Goal: Information Seeking & Learning: Learn about a topic

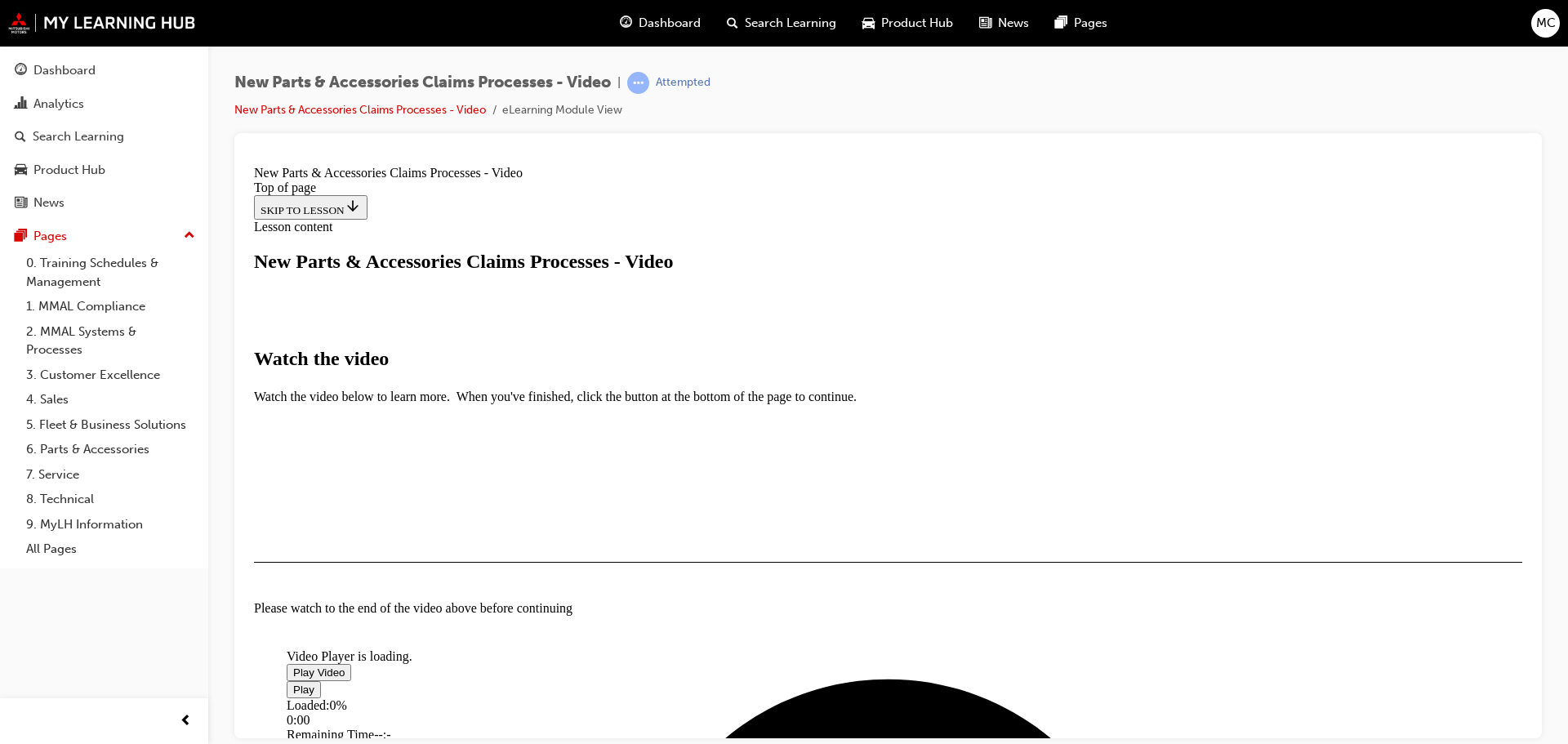
scroll to position [327, 0]
click at [293, 666] on span "Video player" at bounding box center [293, 672] width 0 height 12
click at [532, 508] on video "Video player" at bounding box center [408, 569] width 245 height 123
click at [293, 666] on span "Video player" at bounding box center [293, 672] width 0 height 12
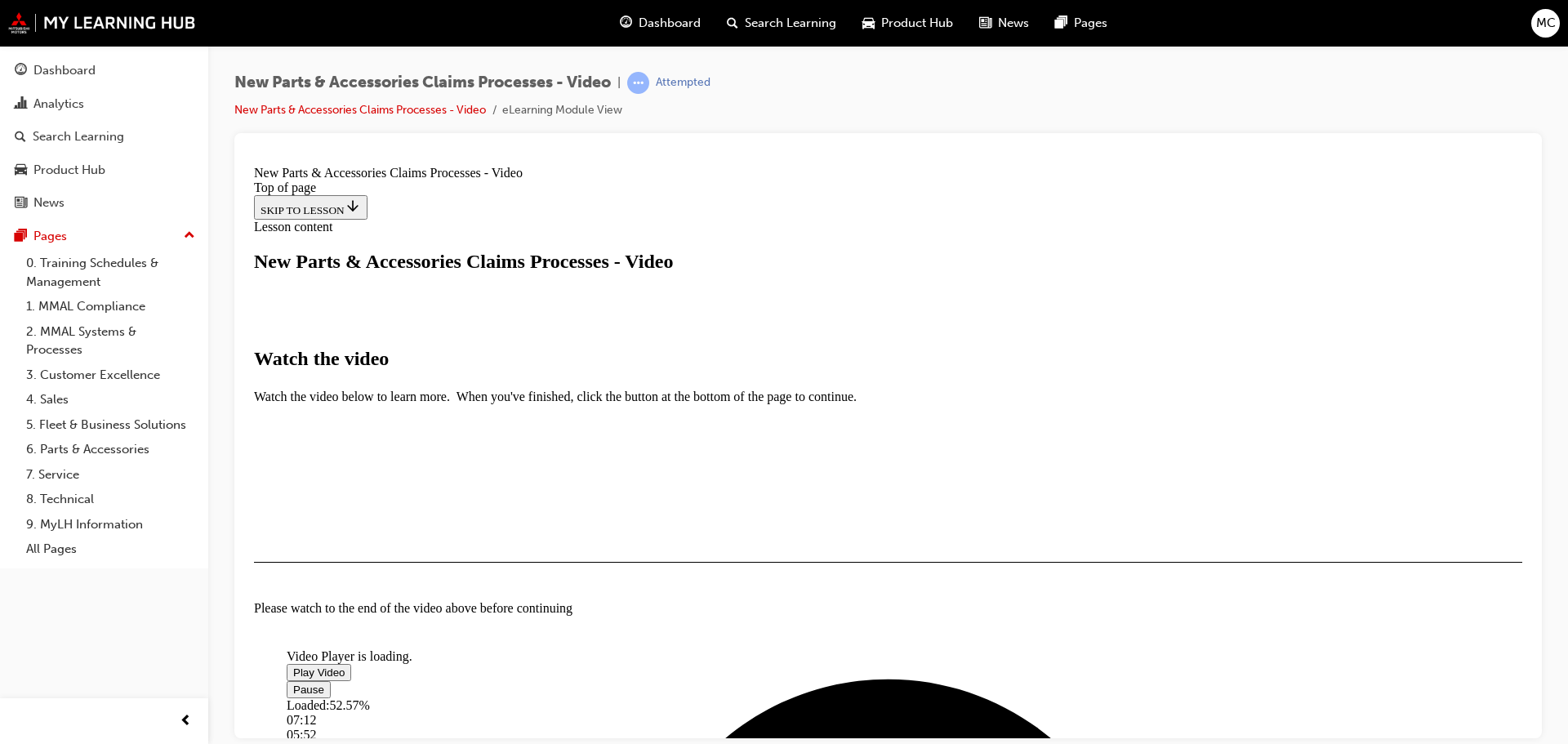
scroll to position [223, 0]
click at [798, 697] on div "Loaded : 52.79% 06:13 05:54" at bounding box center [809, 719] width 1045 height 44
click at [826, 697] on div "Loaded : 55.37% 06:47 06:14" at bounding box center [809, 719] width 1045 height 44
click at [909, 697] on div "Loaded : 74.44% 08:29 08:29" at bounding box center [809, 719] width 1045 height 44
drag, startPoint x: 997, startPoint y: 657, endPoint x: 1021, endPoint y: 657, distance: 24.0
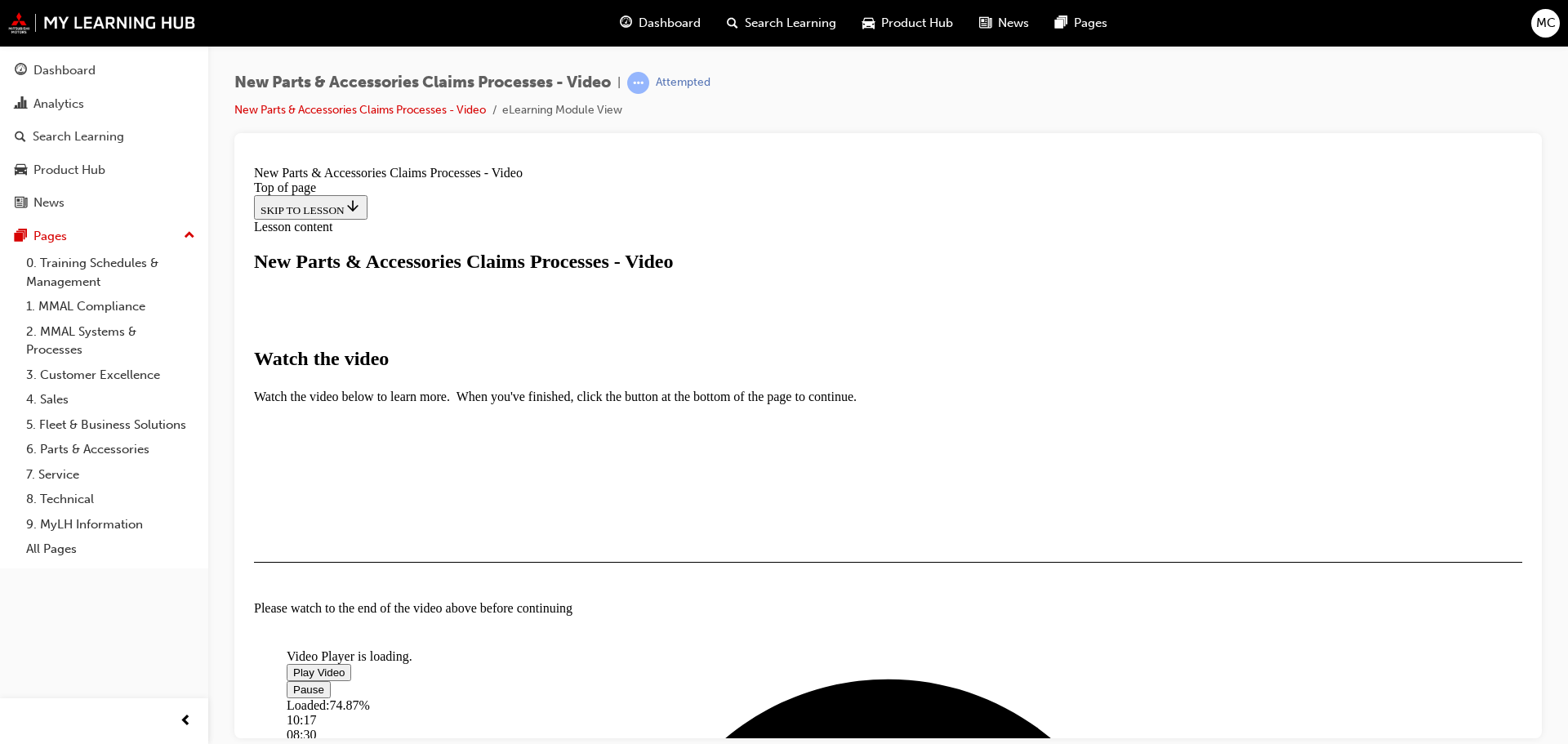
click at [998, 697] on div "Loaded : 74.87% 10:17 08:30" at bounding box center [809, 719] width 1045 height 44
click at [1049, 697] on div "Loaded : 90.60% 11:19 10:19" at bounding box center [809, 719] width 1045 height 44
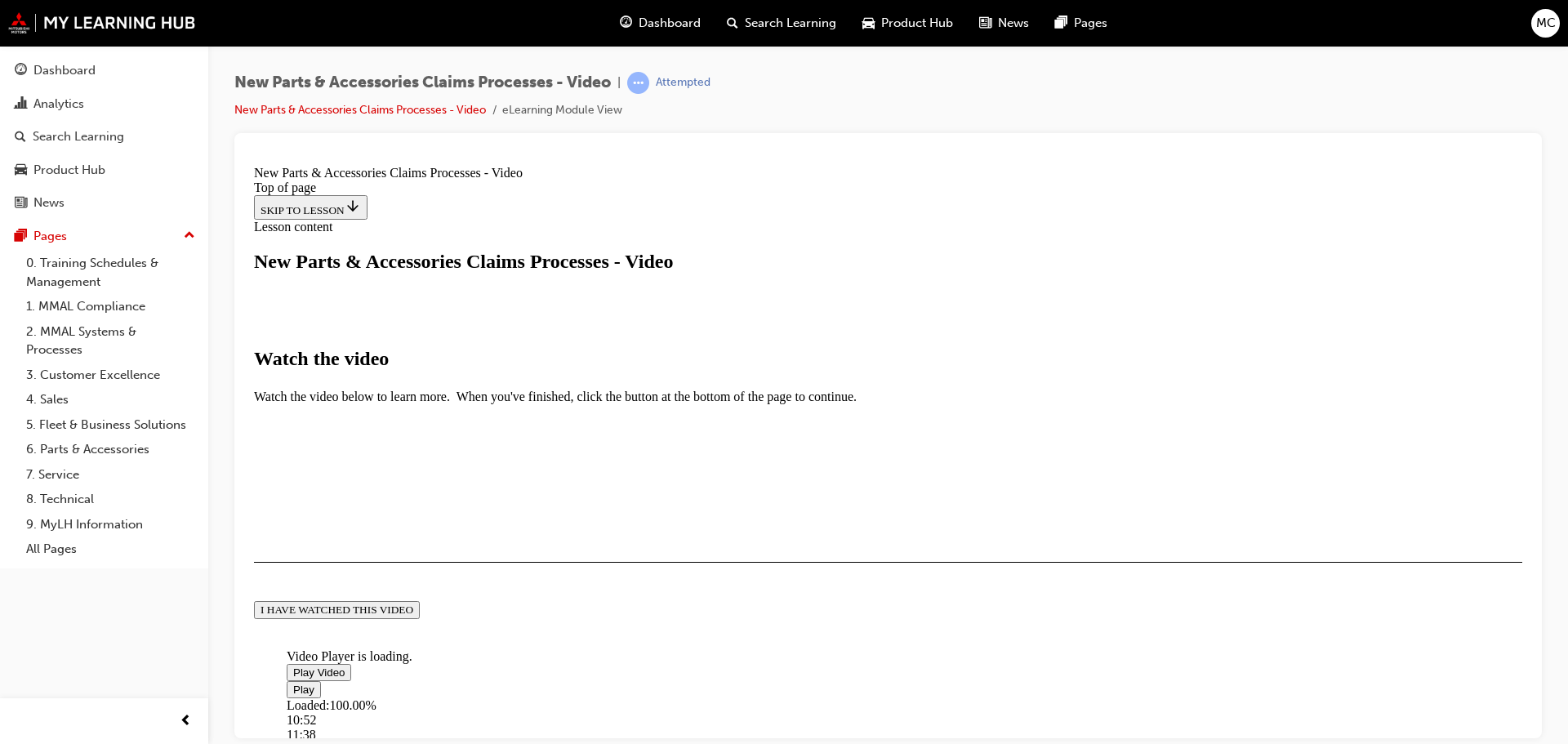
click at [420, 606] on button "I HAVE WATCHED THIS VIDEO" at bounding box center [337, 609] width 166 height 18
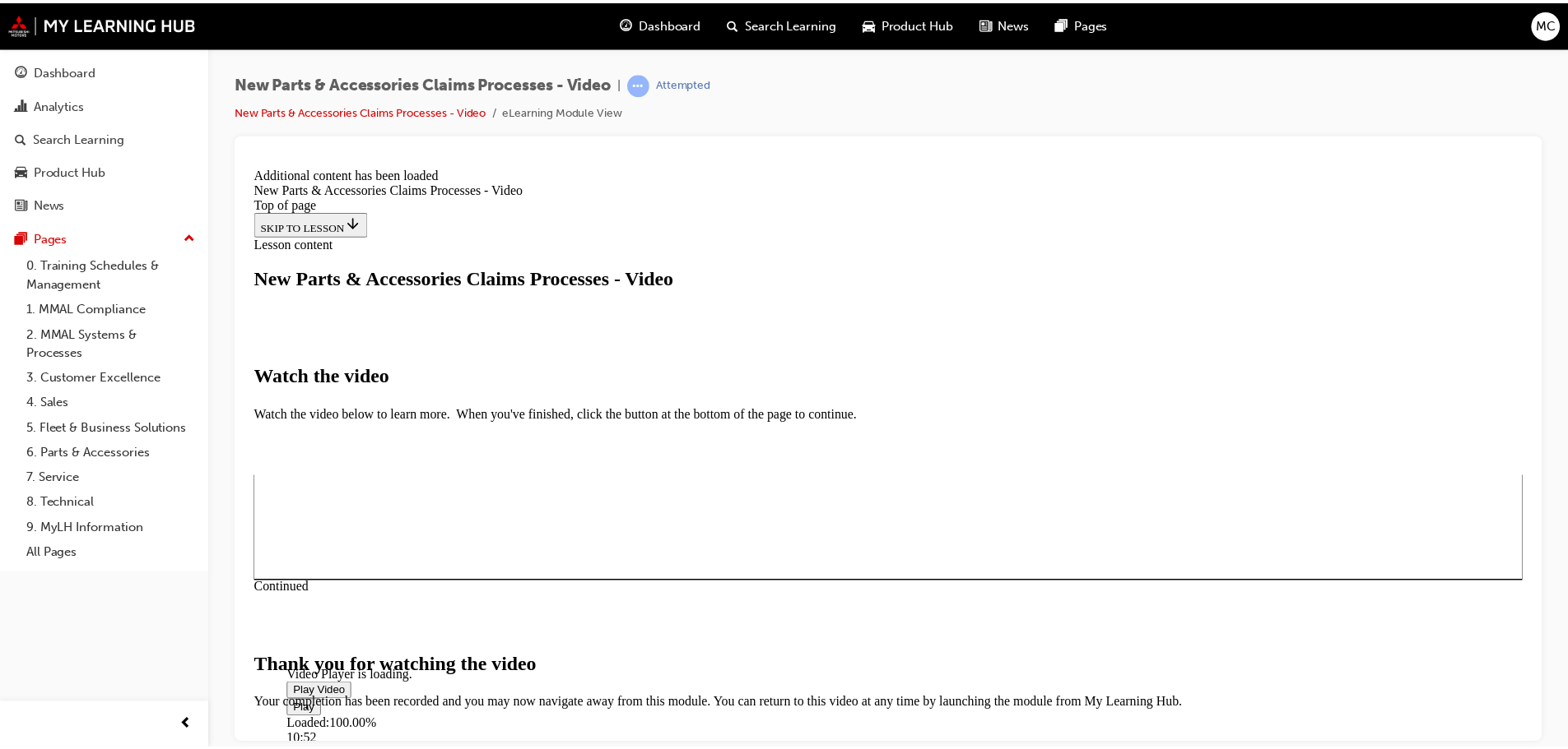
scroll to position [522, 0]
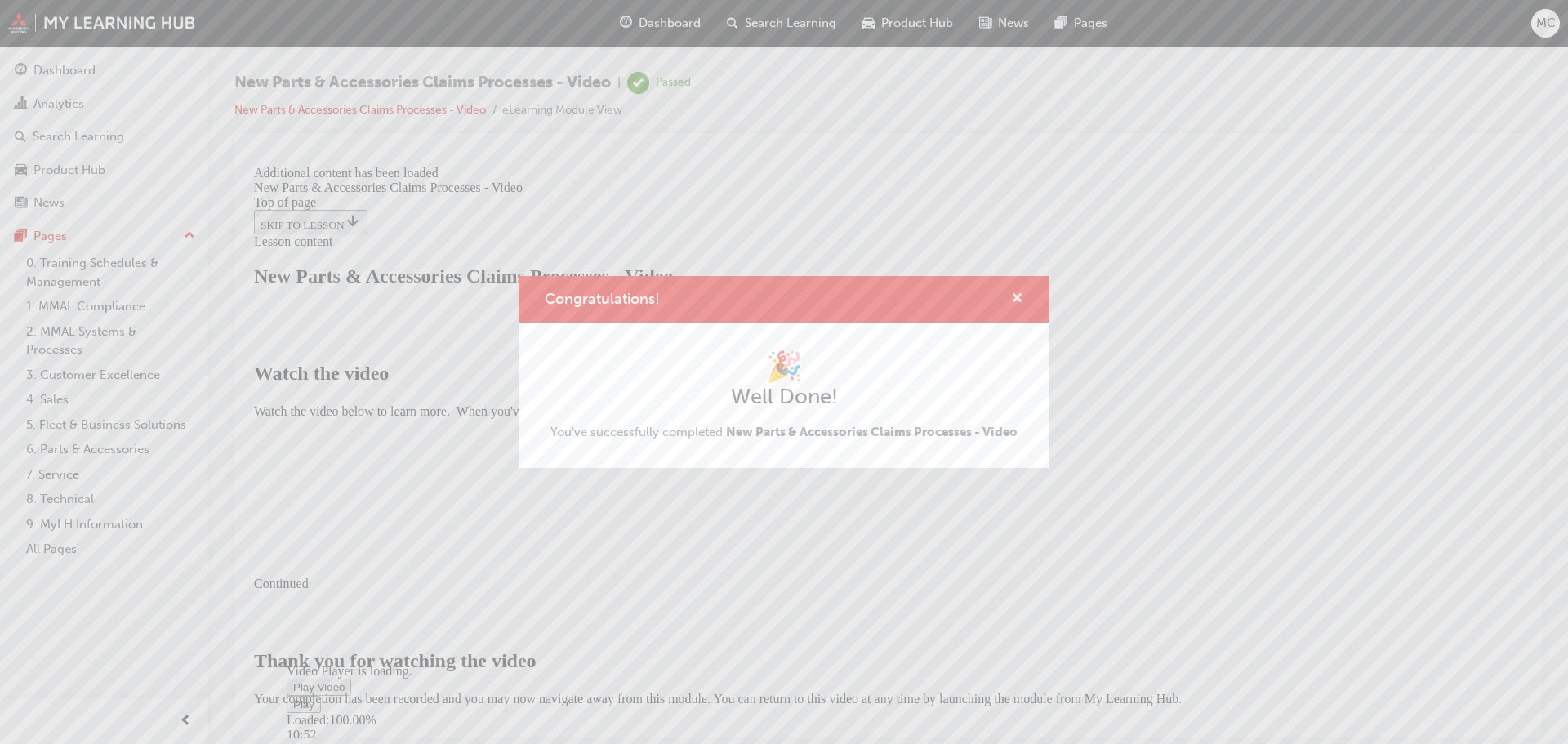
click at [1017, 293] on span "cross-icon" at bounding box center [1017, 299] width 12 height 14
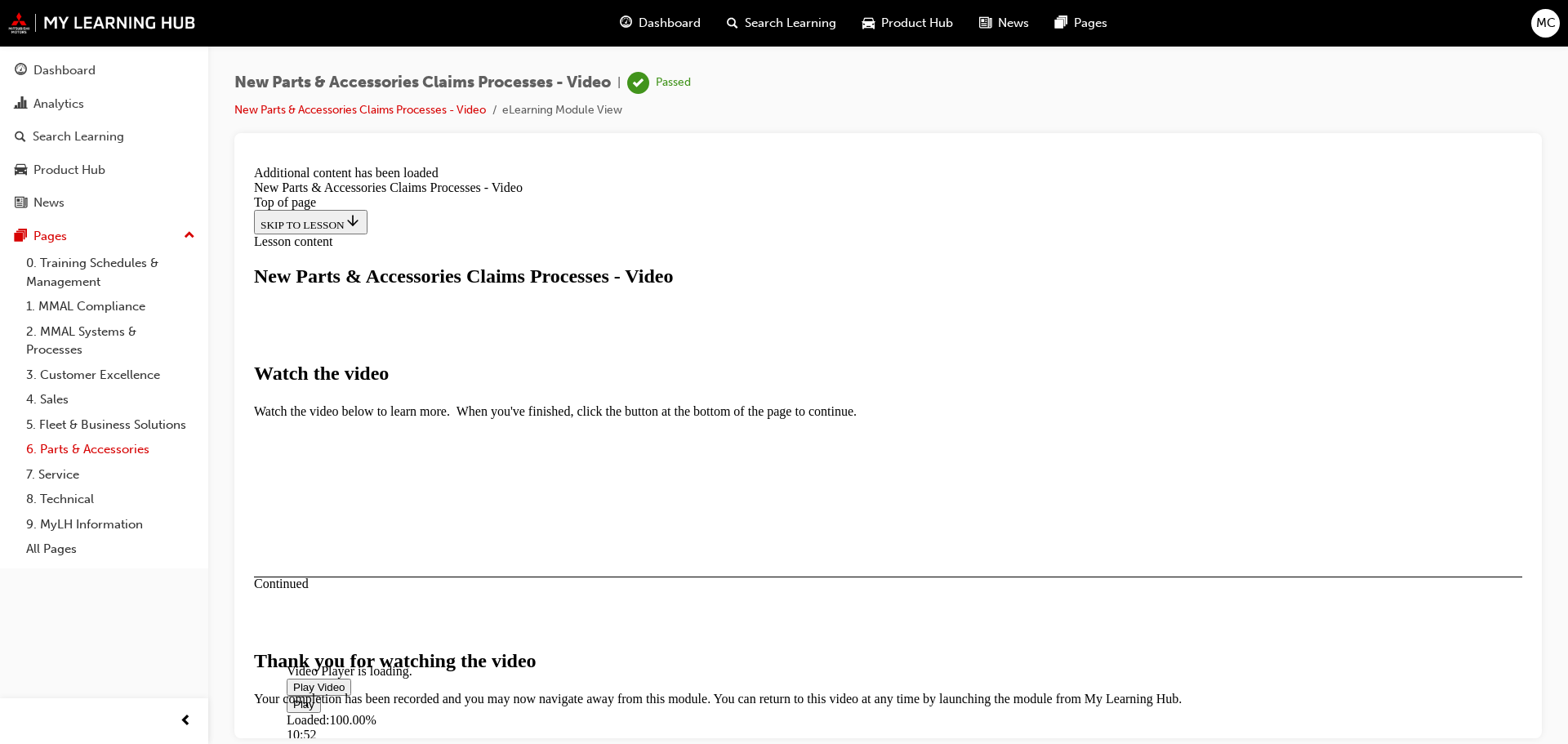
click at [57, 447] on link "6. Parts & Accessories" at bounding box center [110, 450] width 182 height 25
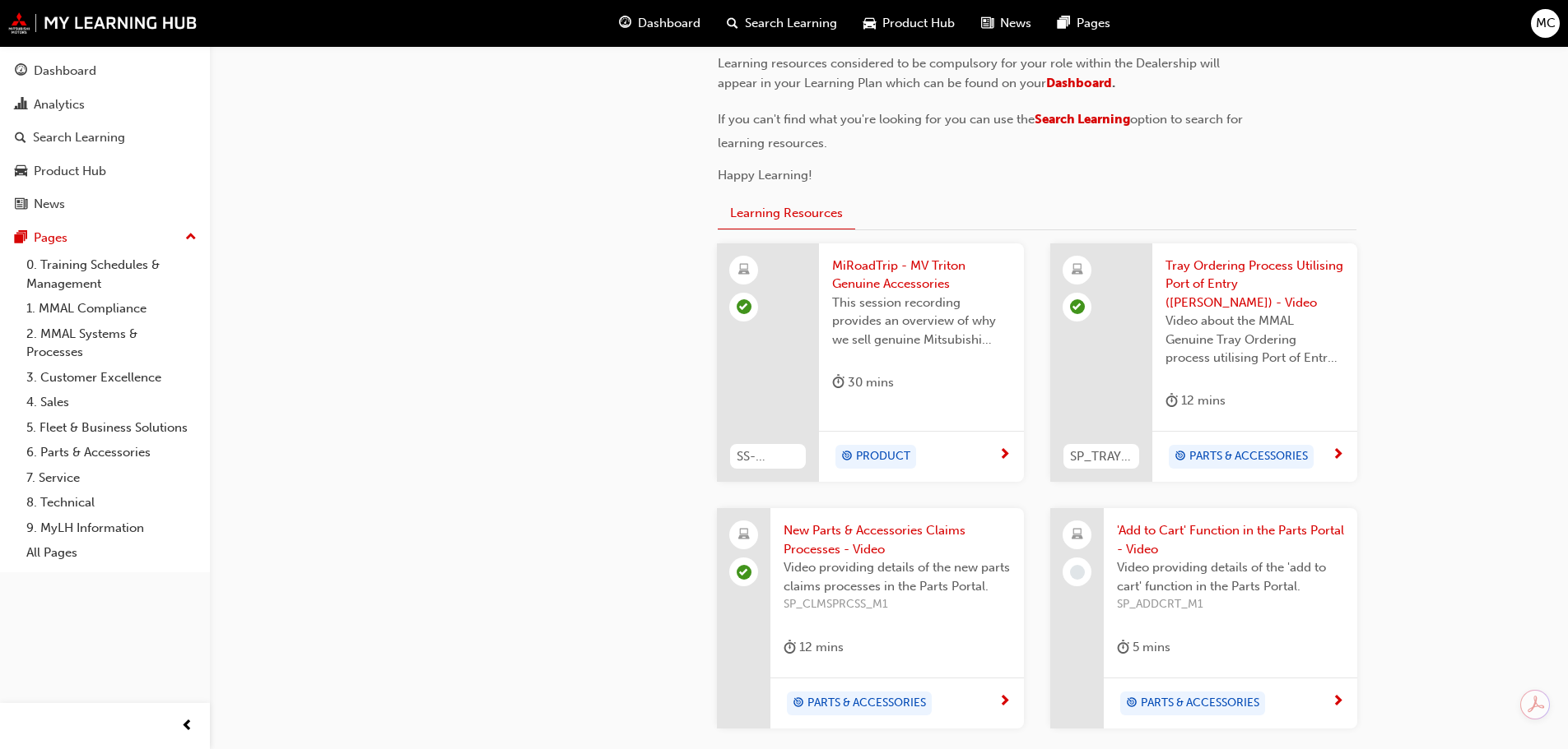
scroll to position [658, 0]
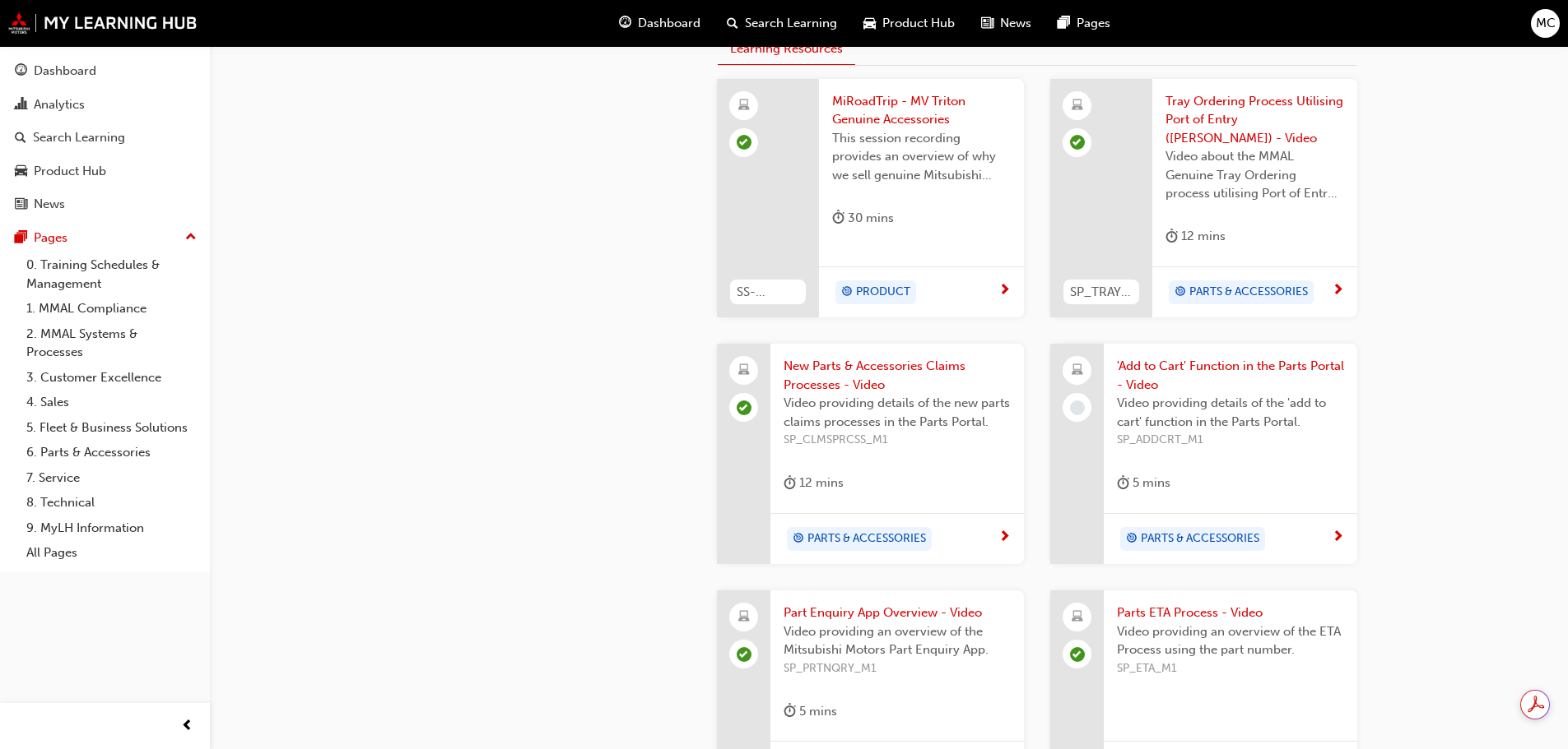
click at [1197, 398] on span "Video providing details of the 'add to cart' function in the Parts Portal." at bounding box center [1230, 412] width 227 height 37
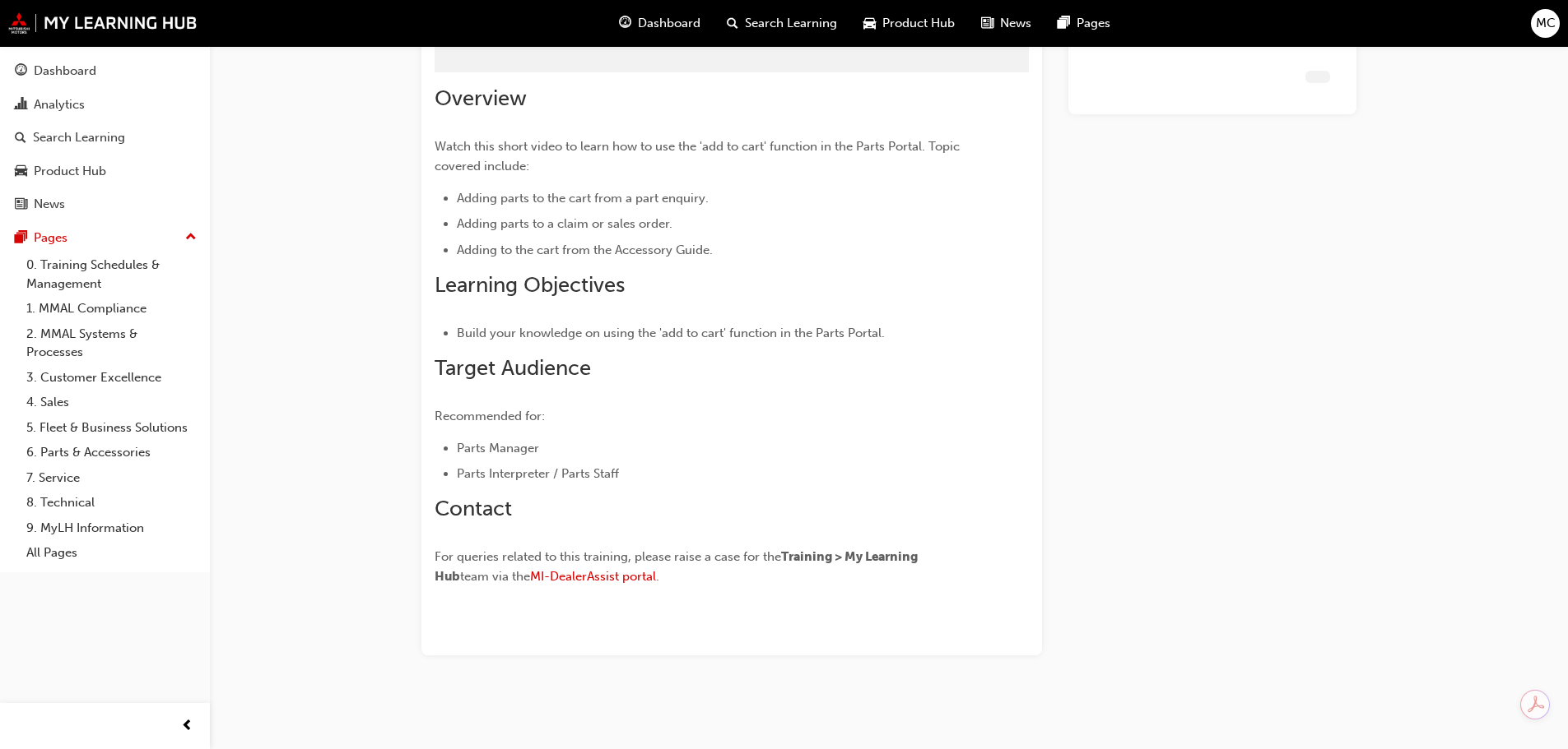
scroll to position [89, 0]
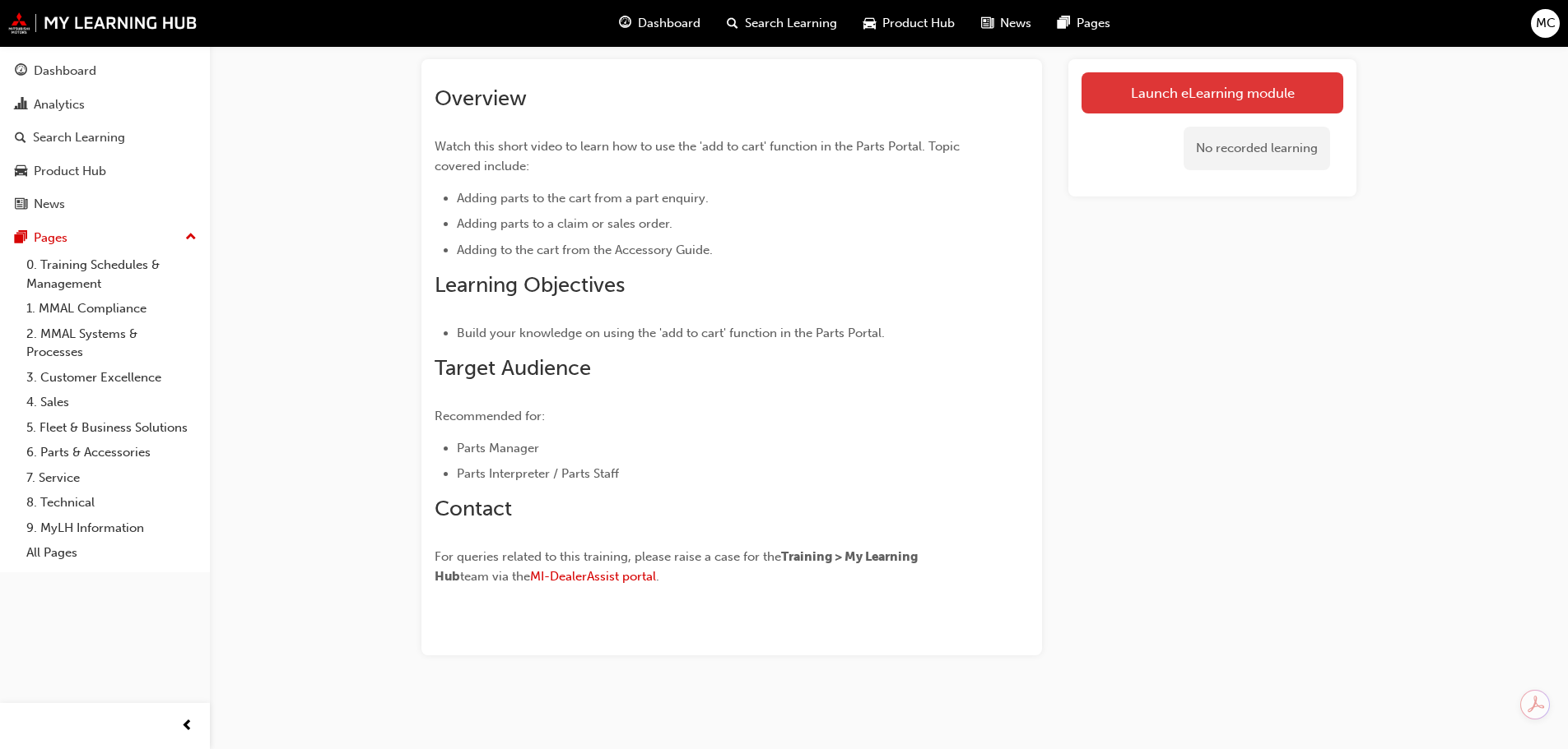
click at [1206, 89] on link "Launch eLearning module" at bounding box center [1212, 93] width 262 height 41
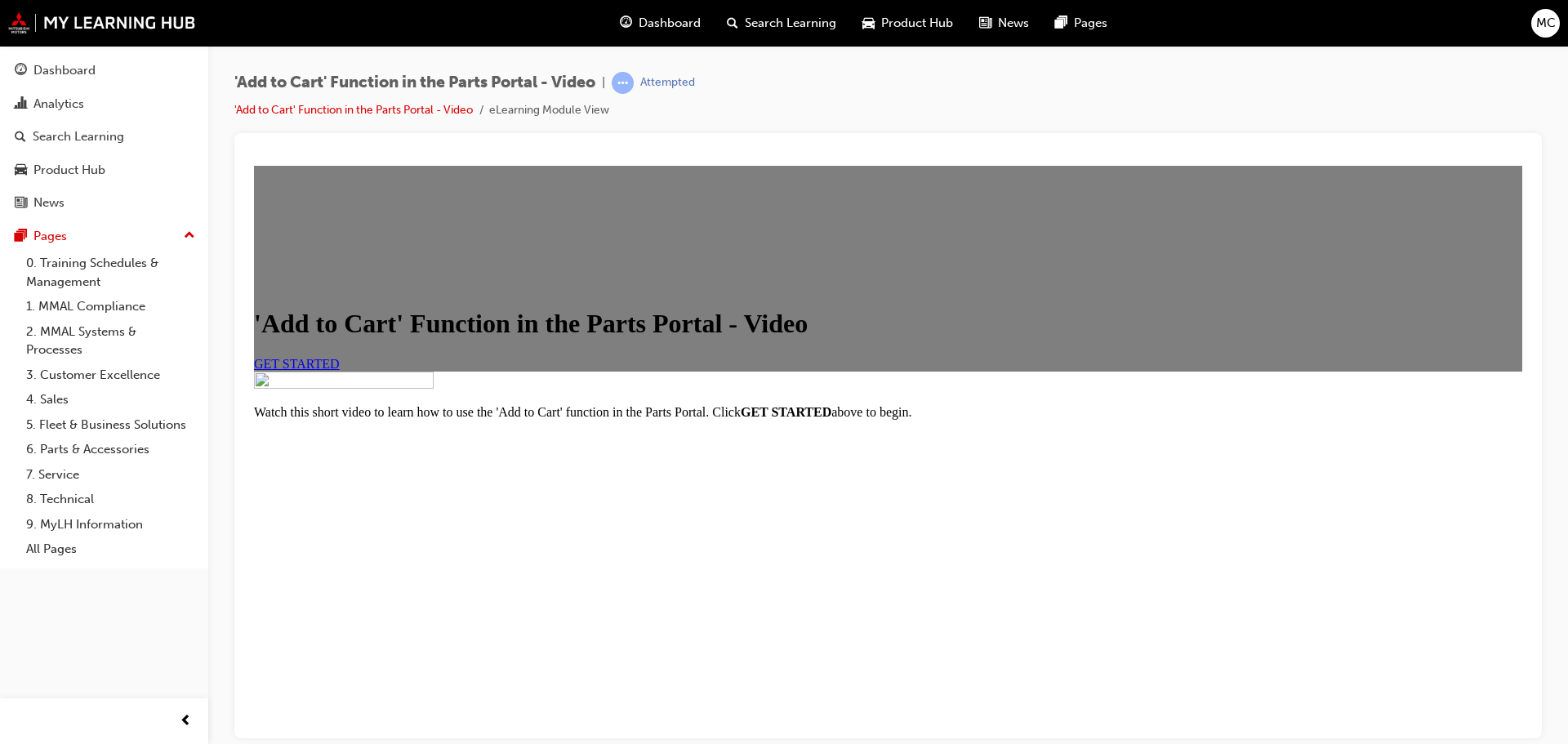
click at [340, 370] on link "GET STARTED" at bounding box center [296, 363] width 86 height 14
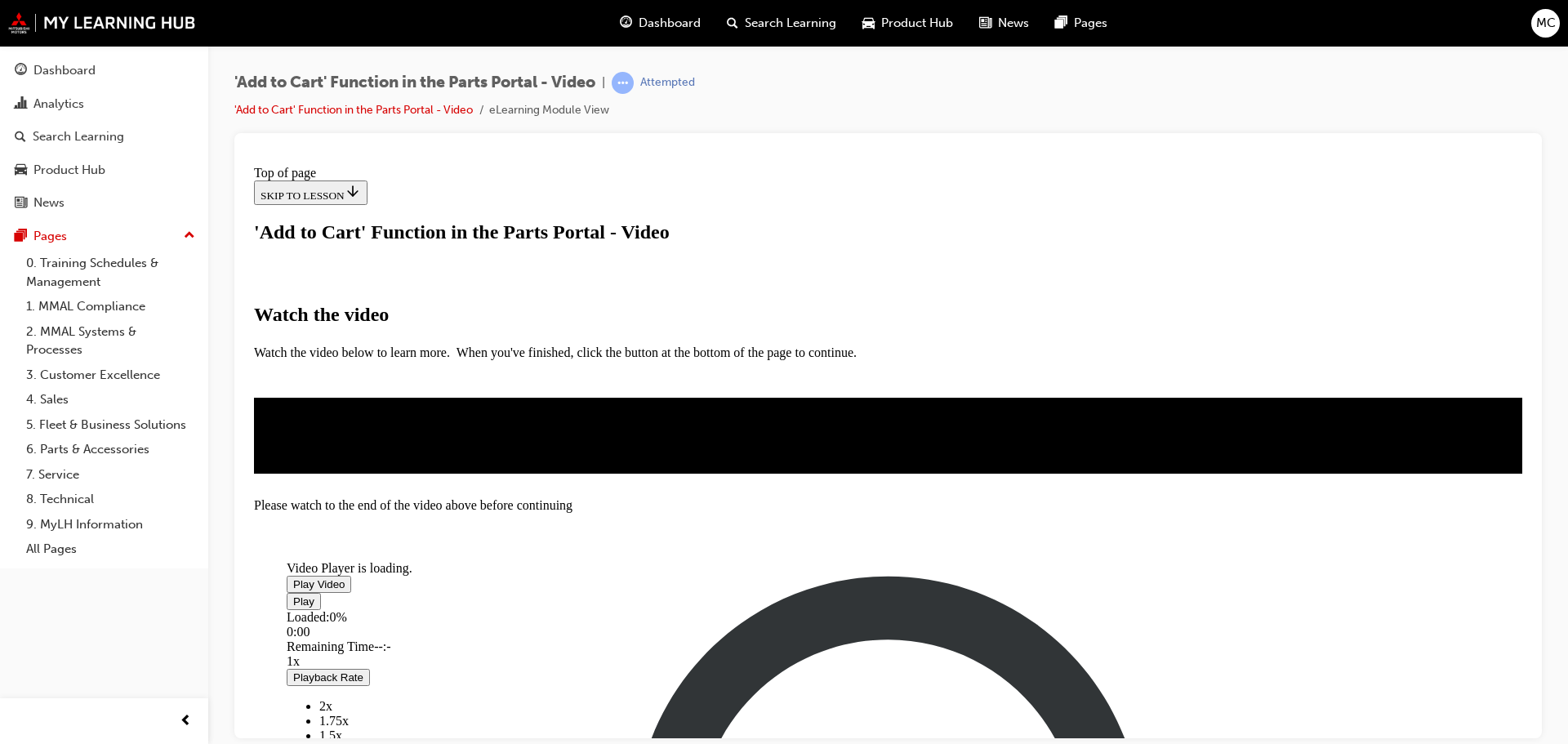
scroll to position [327, 0]
click at [293, 578] on span "Video player" at bounding box center [293, 584] width 0 height 12
click at [1027, 632] on div "4:55" at bounding box center [809, 631] width 1045 height 14
click at [1050, 634] on div "Loaded : 96.72% 5:07 4:57" at bounding box center [809, 631] width 1045 height 44
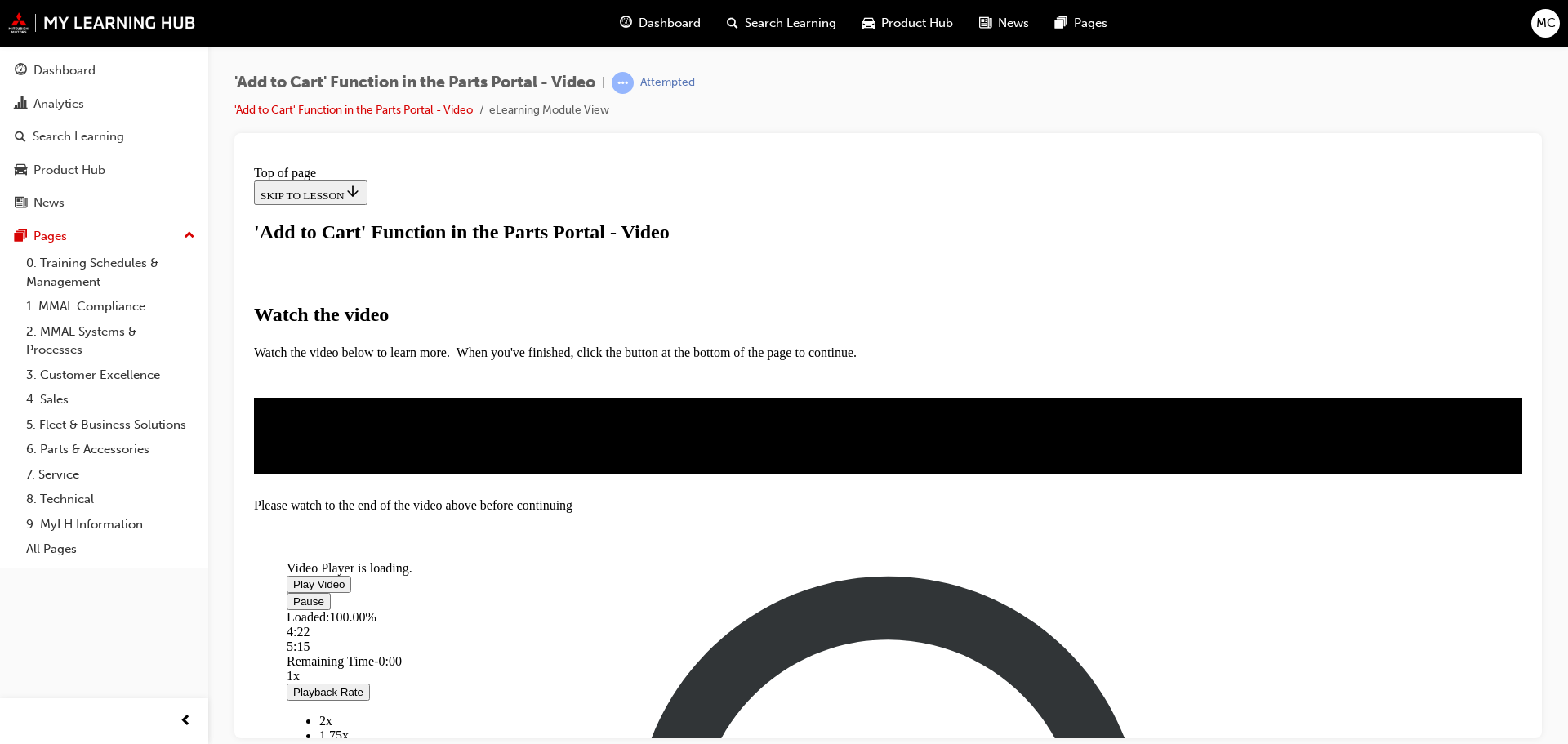
scroll to position [384, 0]
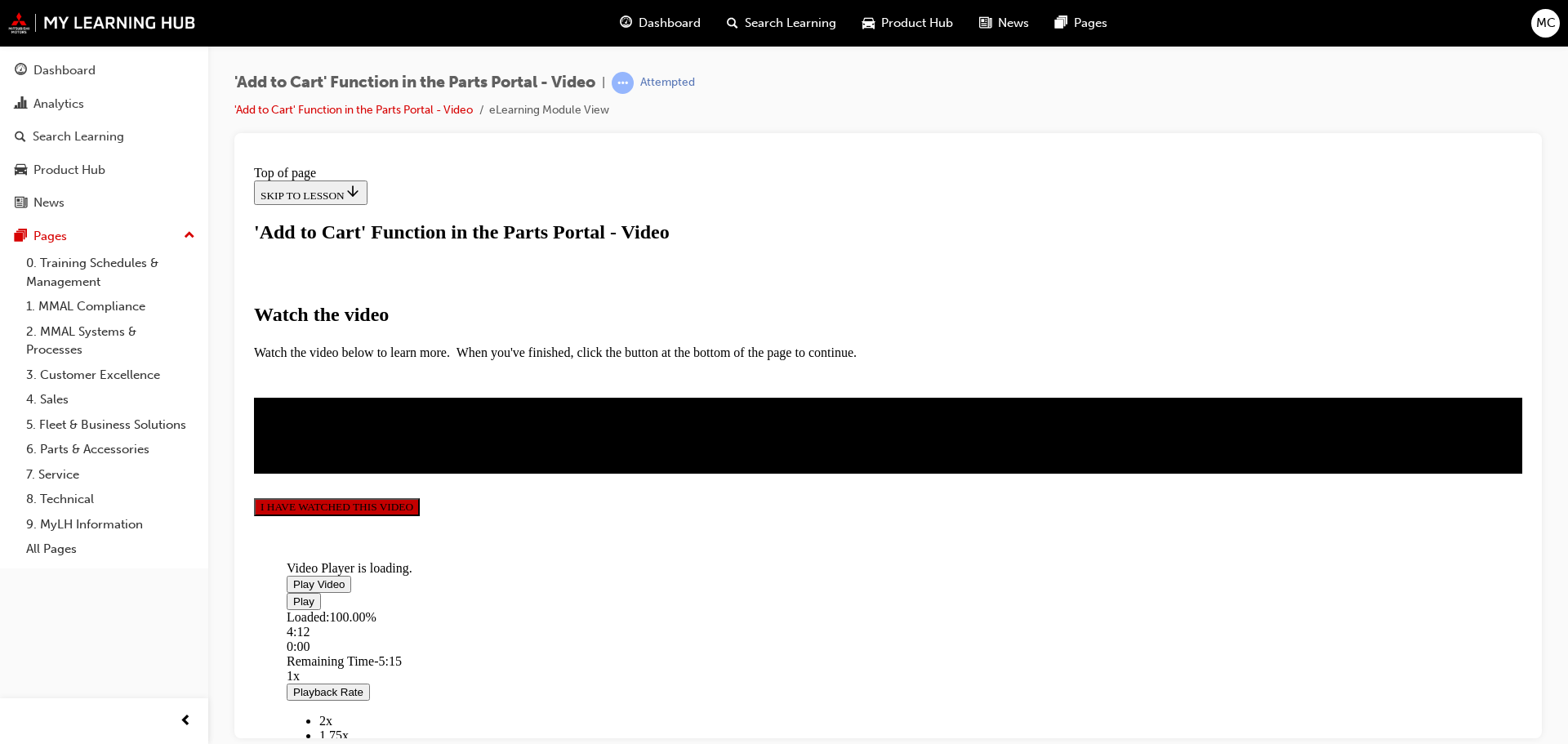
click at [420, 515] on button "I HAVE WATCHED THIS VIDEO" at bounding box center [337, 506] width 166 height 18
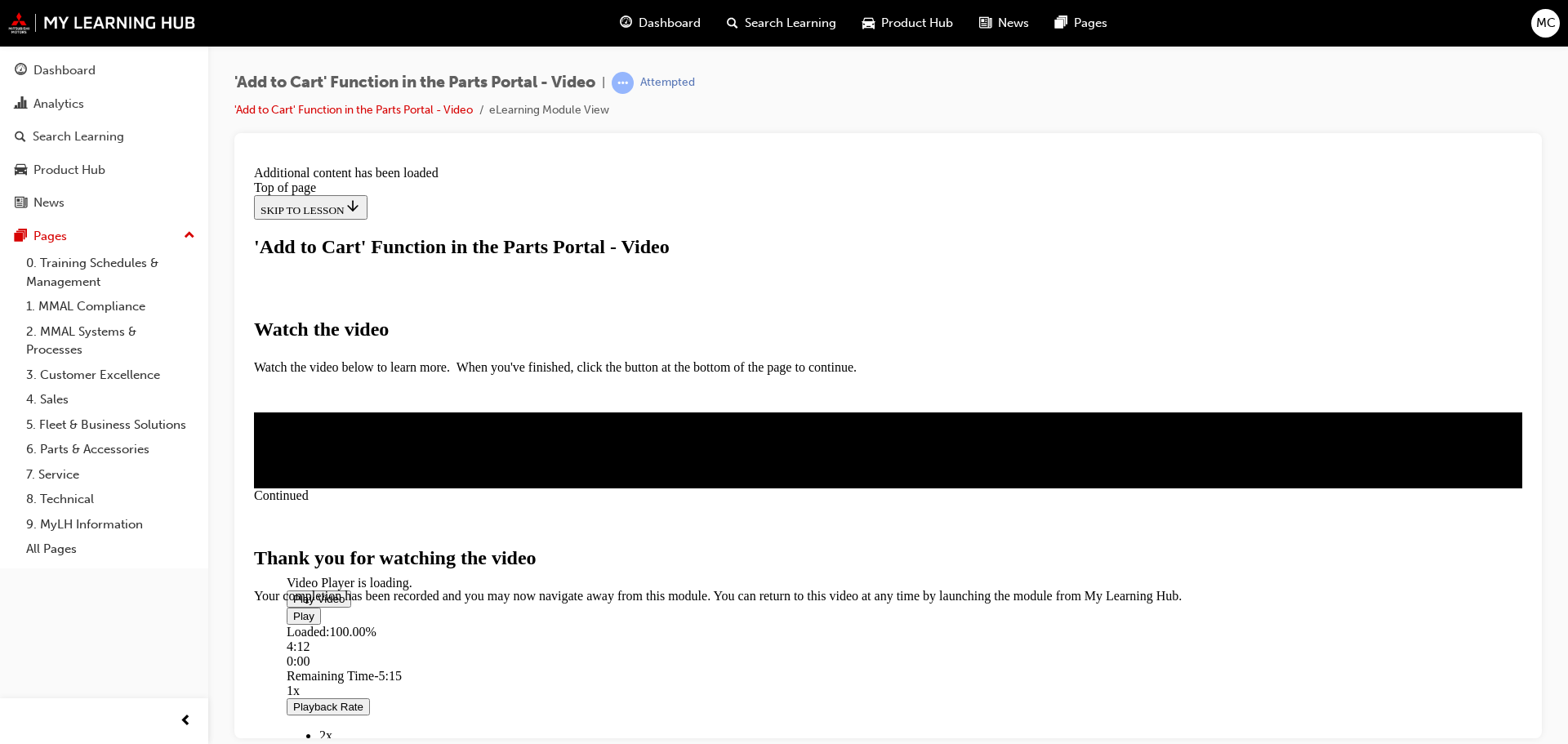
scroll to position [519, 0]
click at [354, 665] on span "CLOSE MODULE" at bounding box center [304, 672] width 101 height 14
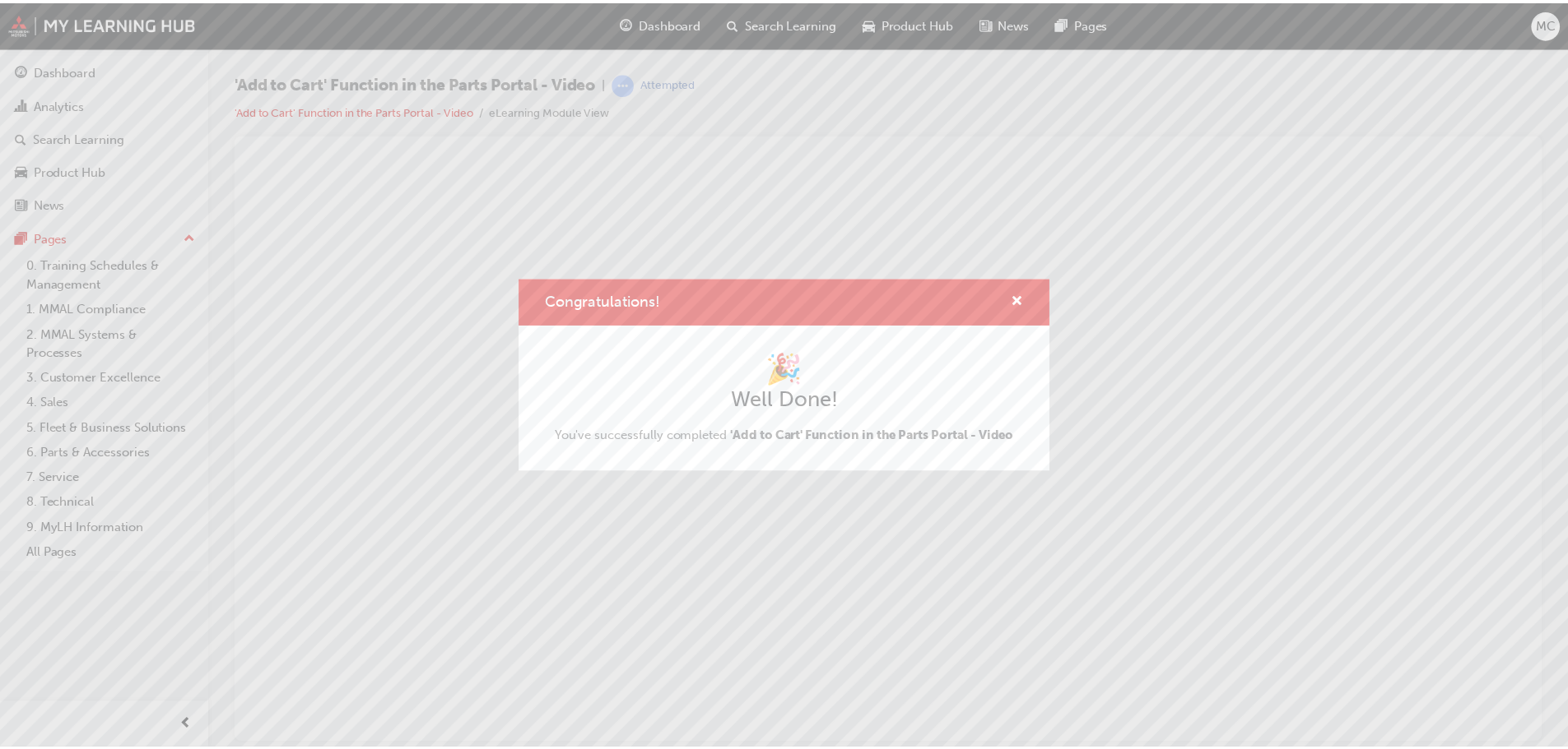
scroll to position [0, 0]
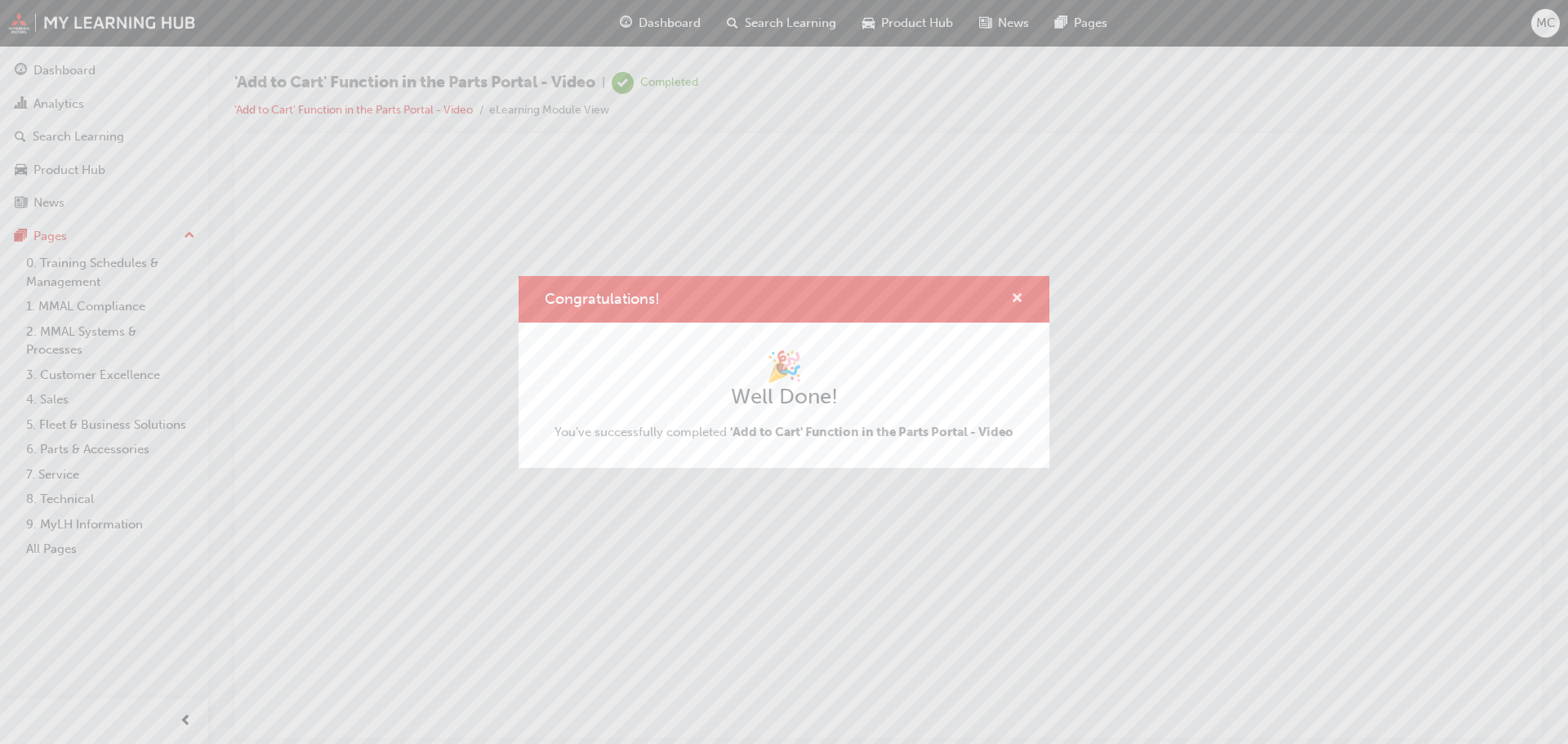
click at [1021, 294] on span "cross-icon" at bounding box center [1017, 299] width 12 height 14
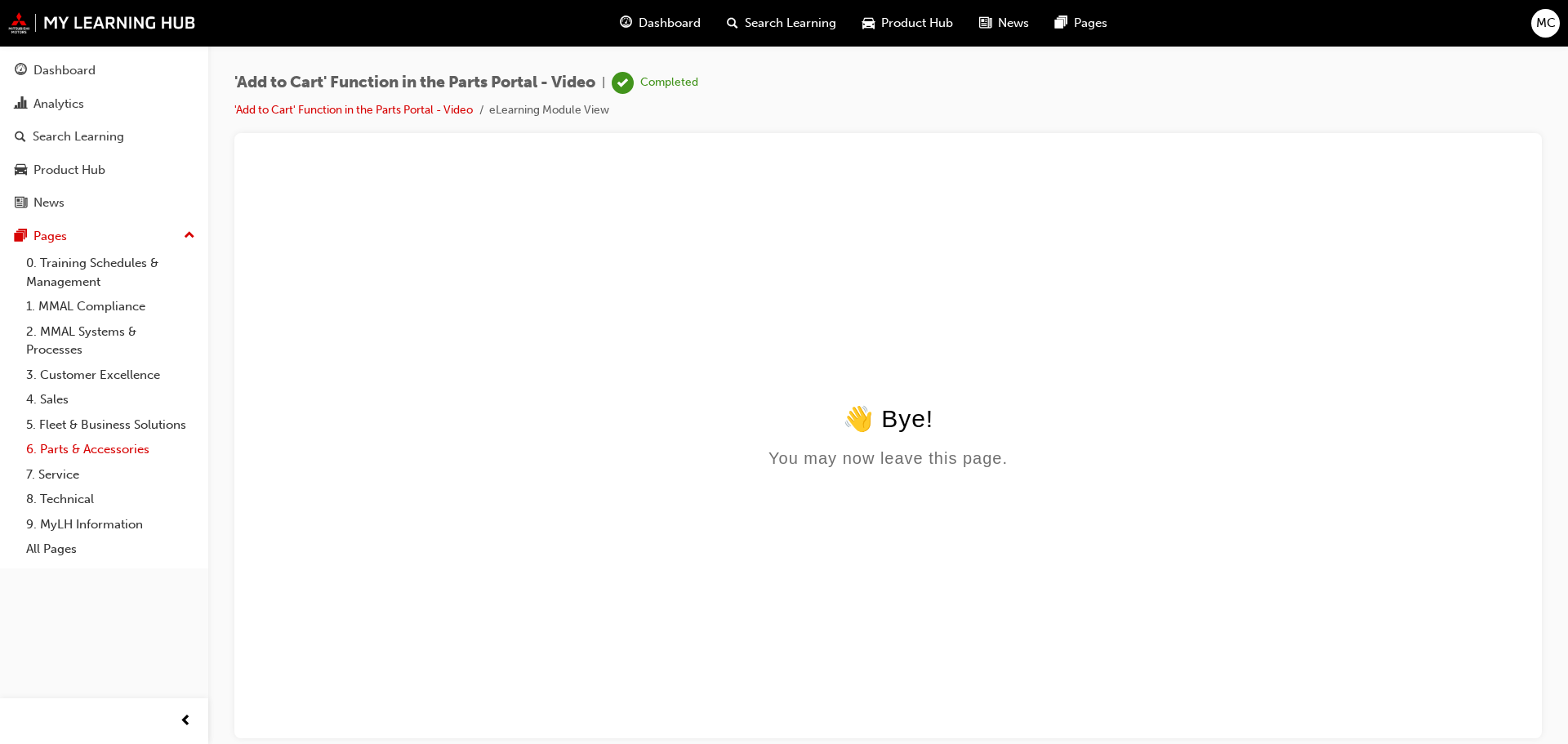
click at [62, 446] on link "6. Parts & Accessories" at bounding box center [110, 450] width 182 height 25
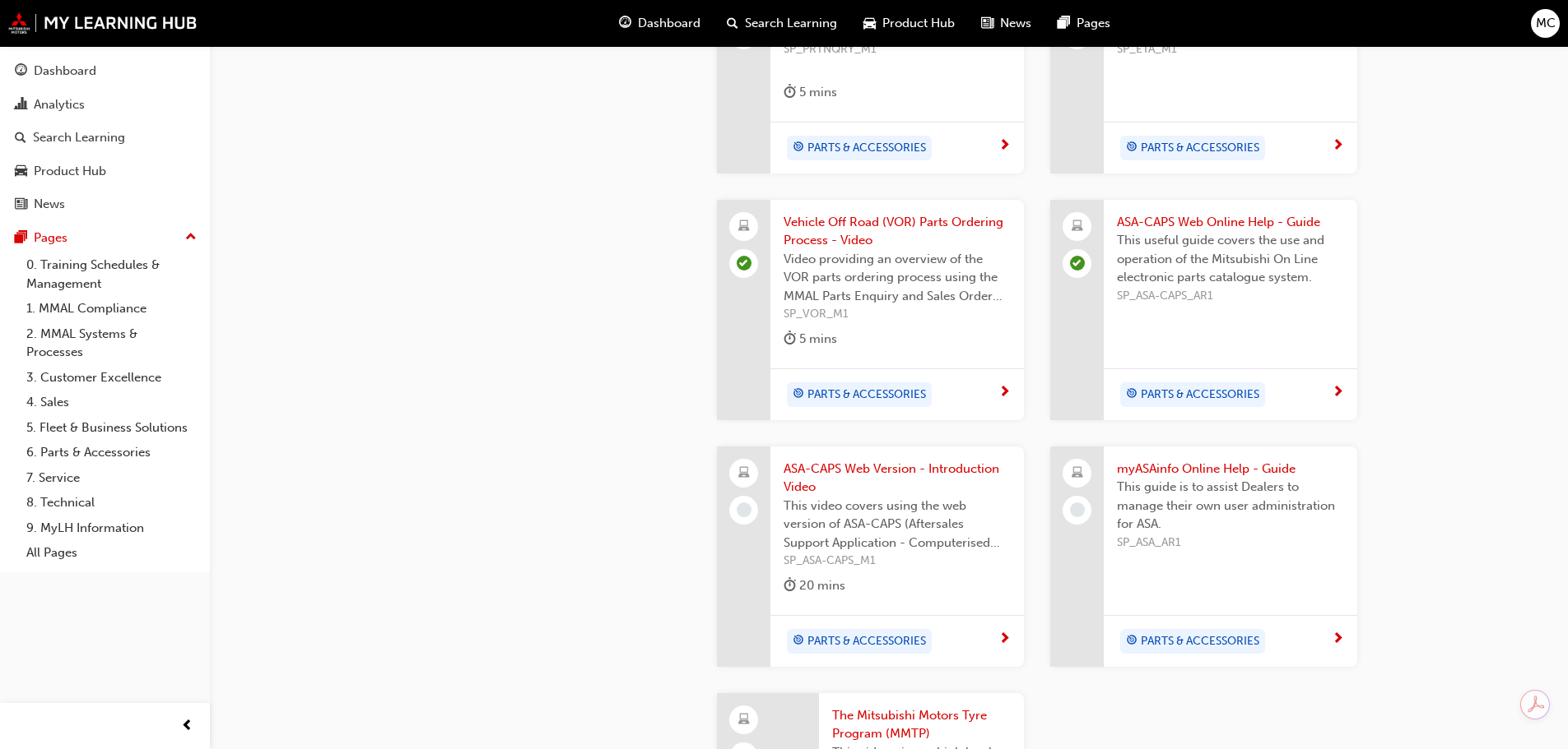
scroll to position [1316, 0]
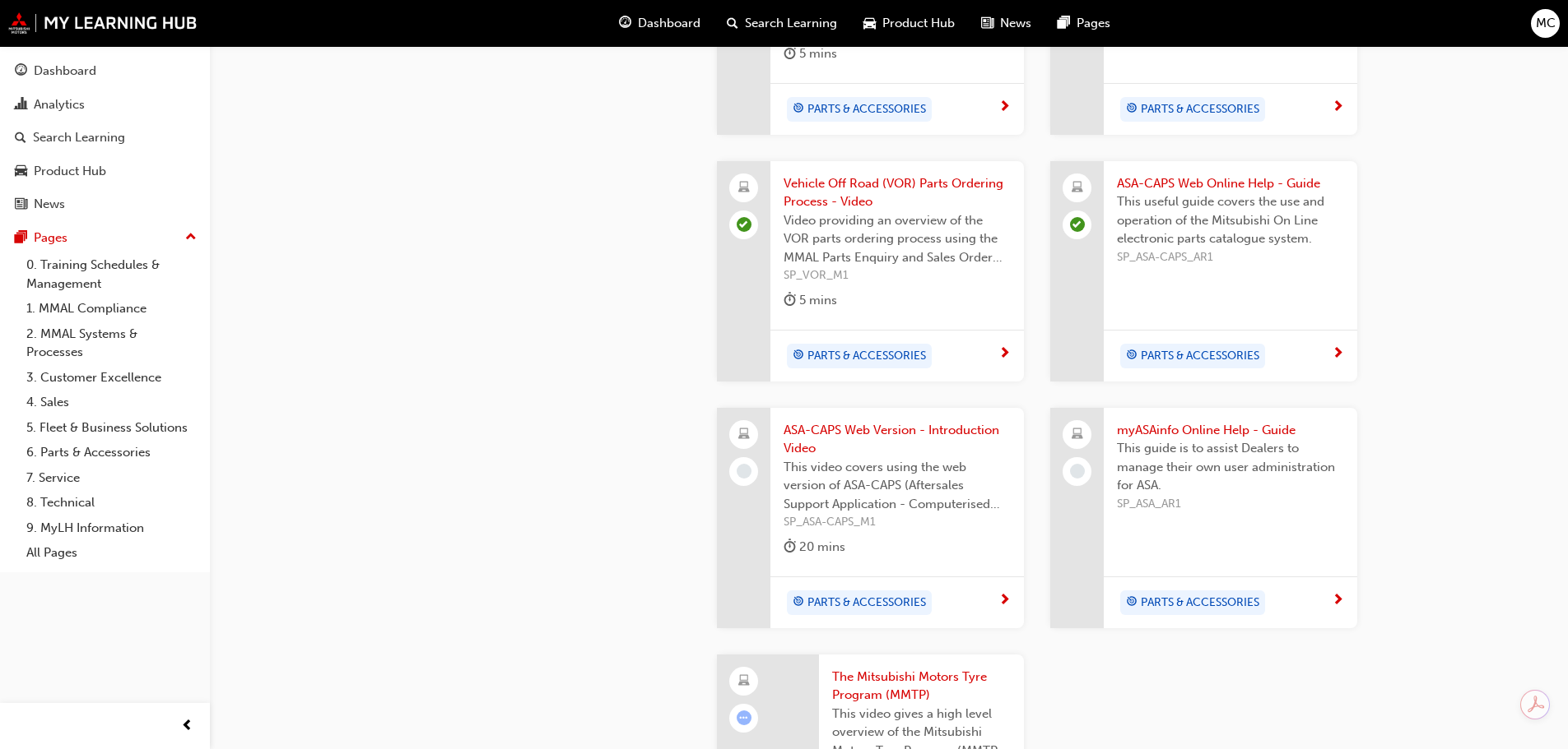
click at [866, 458] on span "This video covers using the web version of ASA-CAPS (Aftersales Support Applica…" at bounding box center [897, 486] width 227 height 56
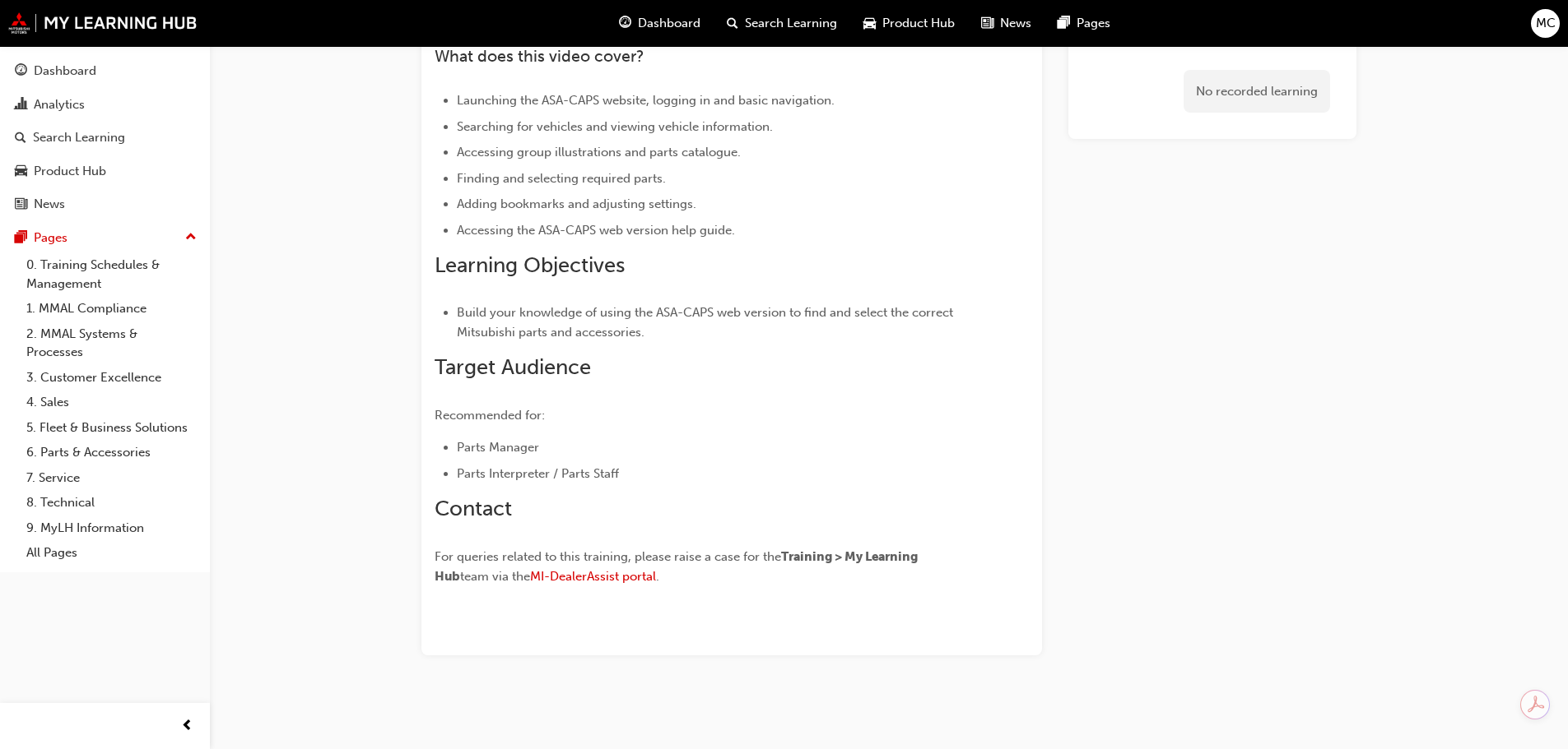
scroll to position [481, 0]
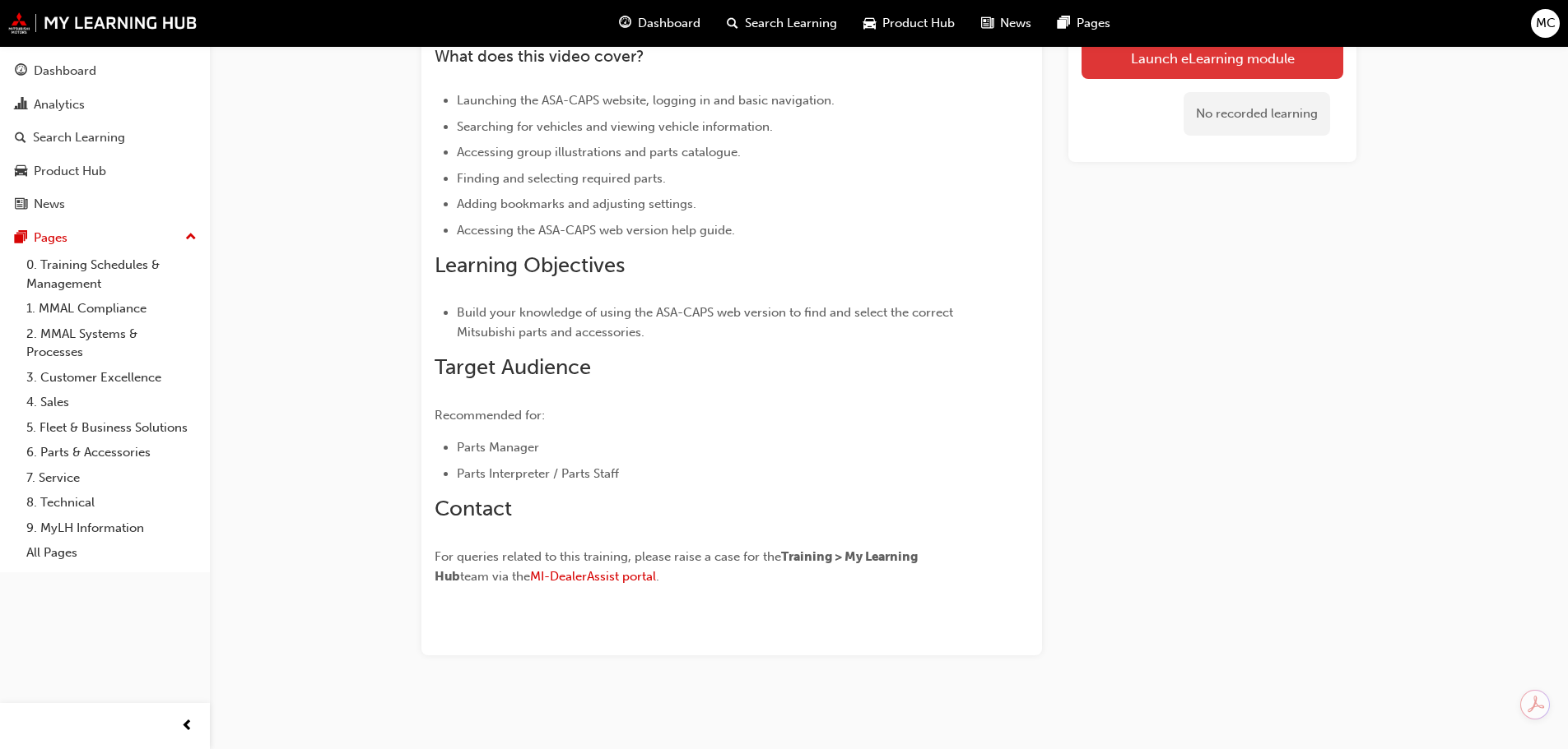
click at [1255, 55] on link "Launch eLearning module" at bounding box center [1212, 58] width 262 height 41
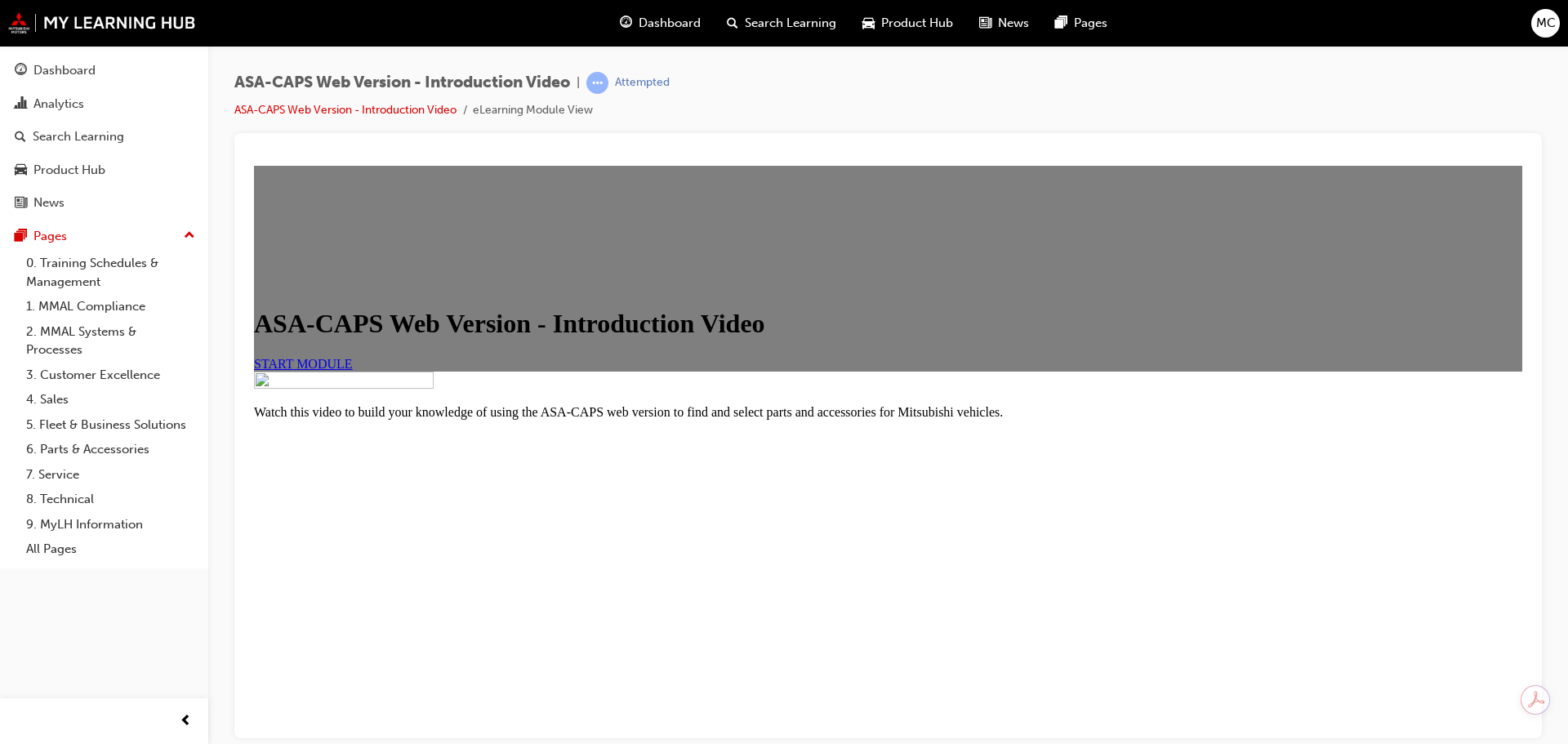
click at [352, 370] on span "START MODULE" at bounding box center [303, 363] width 99 height 14
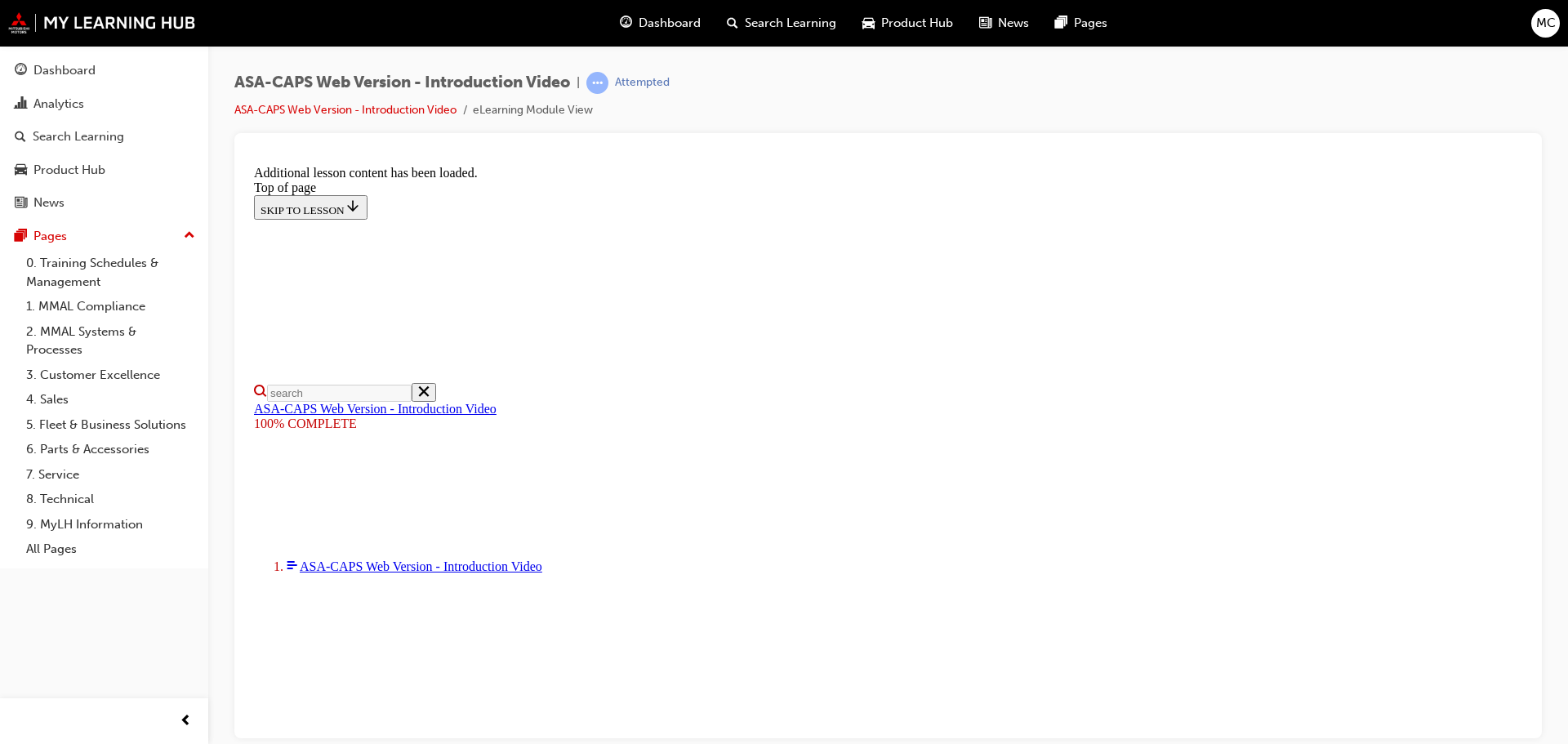
scroll to position [519, 0]
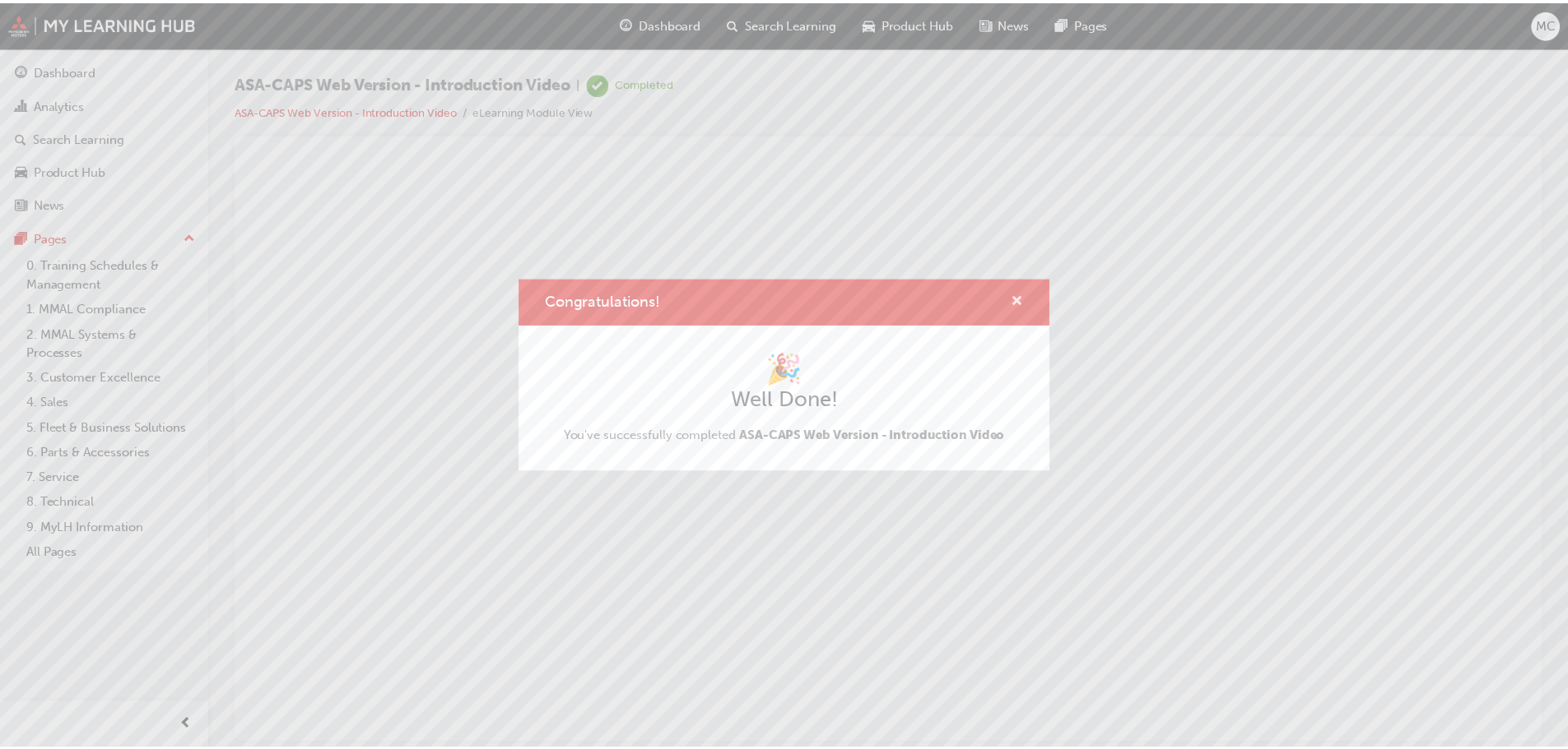
scroll to position [0, 0]
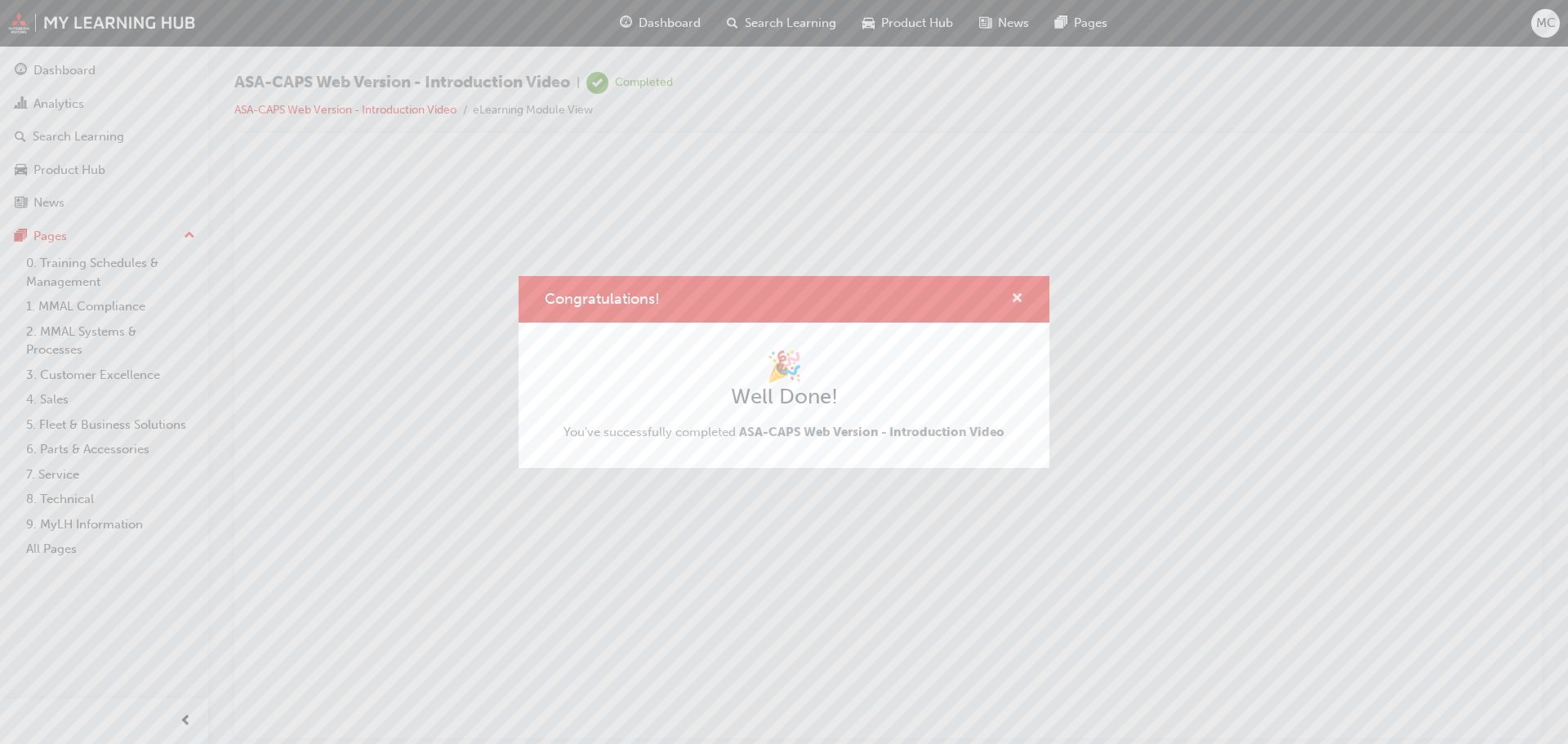
click at [1017, 295] on span "cross-icon" at bounding box center [1017, 299] width 12 height 14
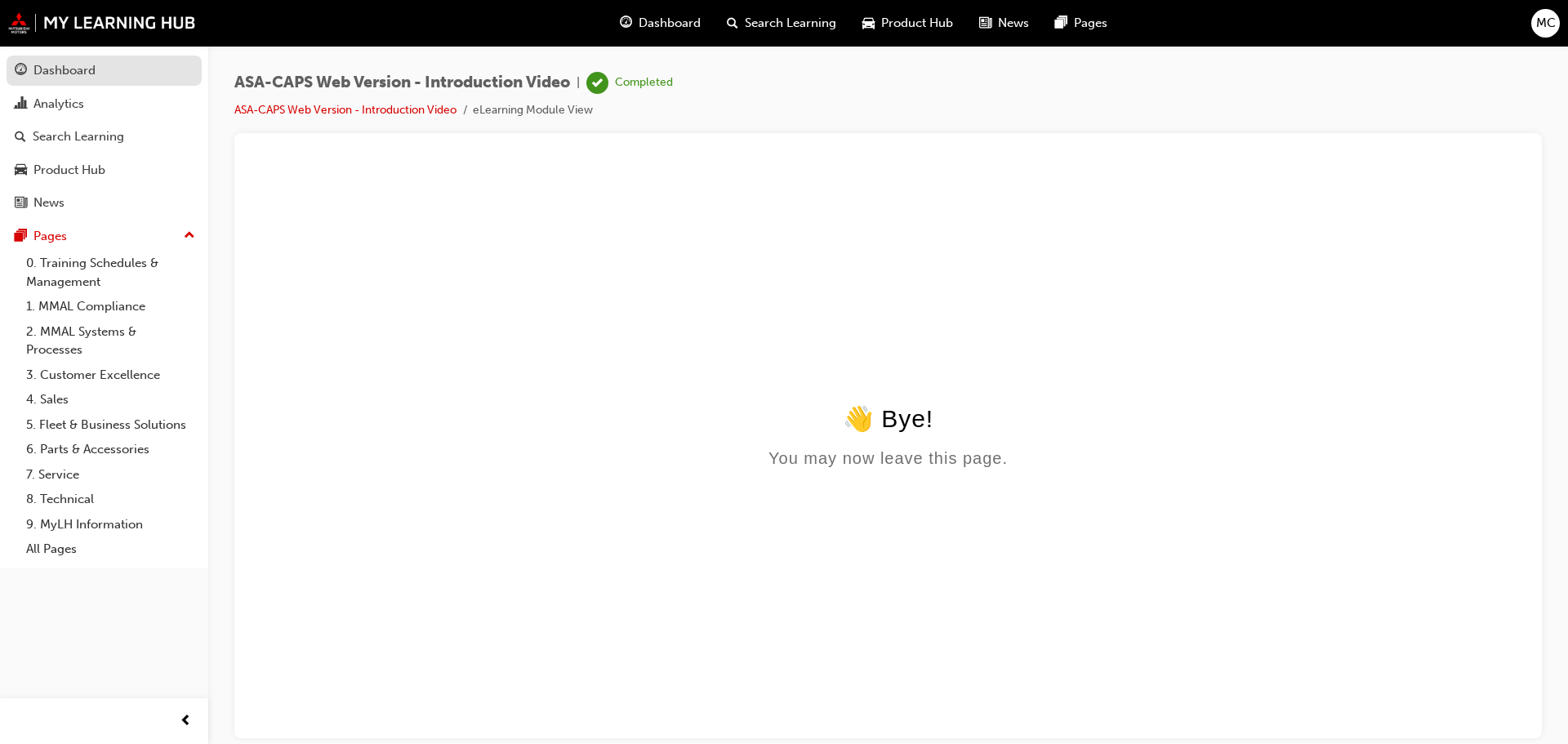
click at [55, 69] on div "Dashboard" at bounding box center [64, 70] width 62 height 19
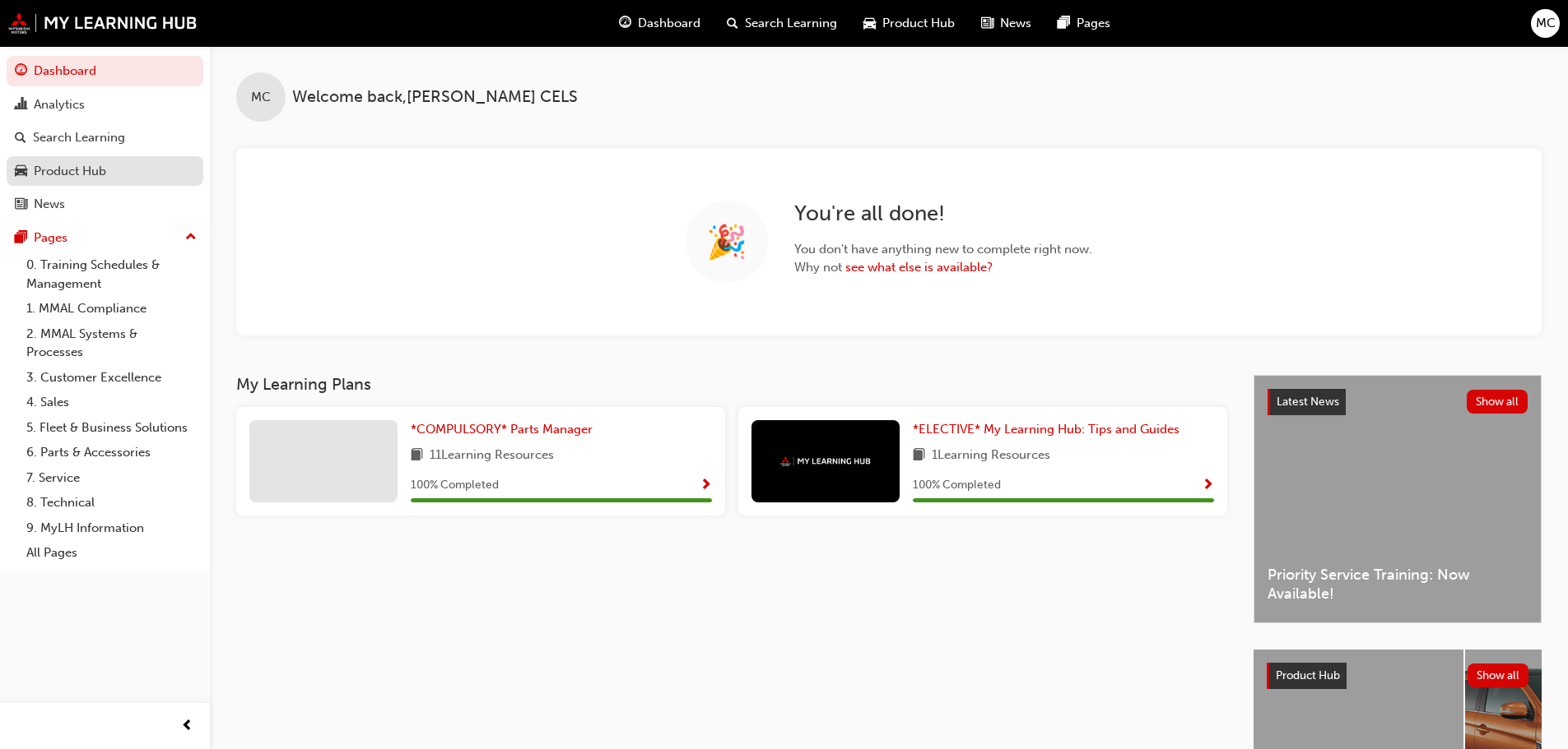
click at [63, 168] on div "Product Hub" at bounding box center [70, 171] width 73 height 19
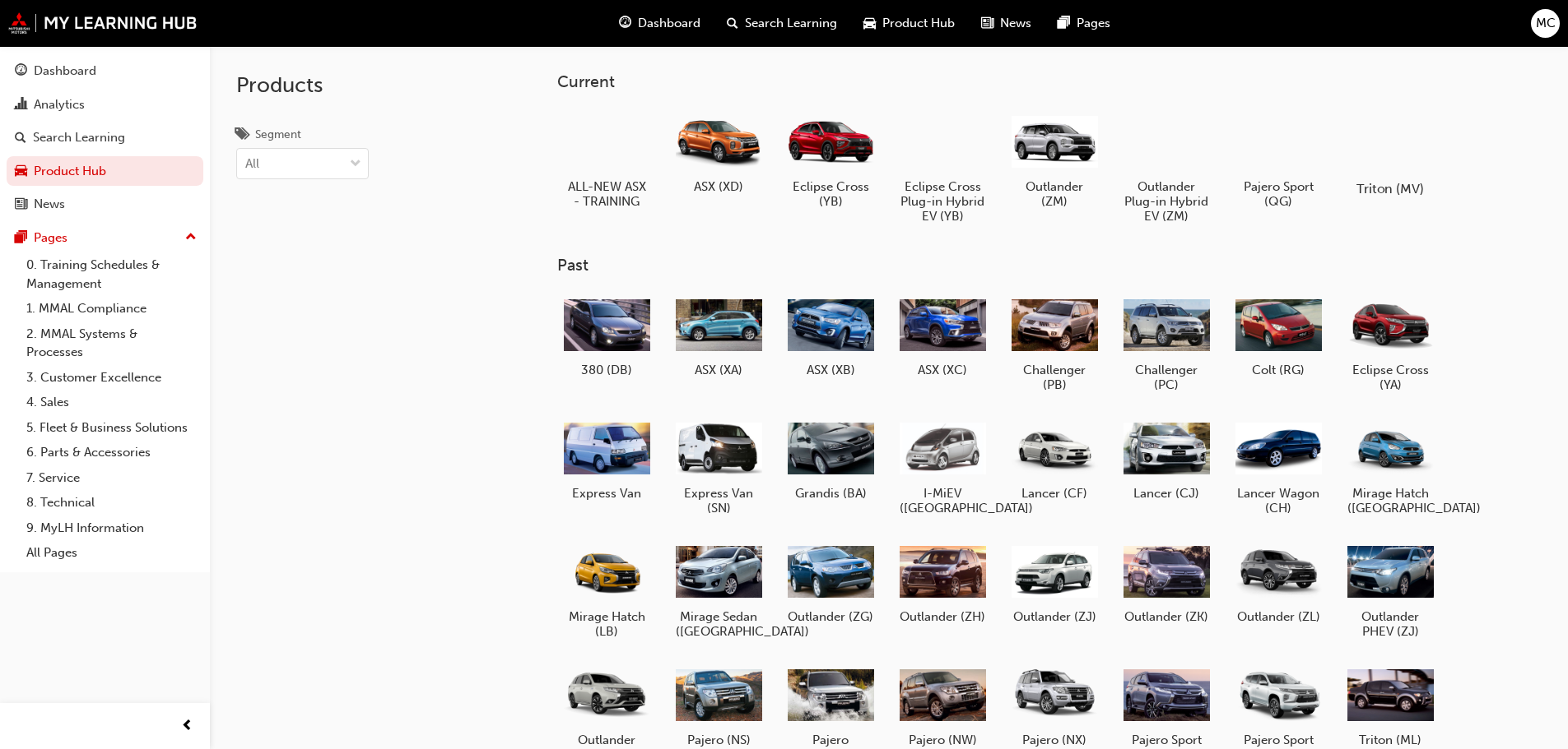
click at [1407, 150] on div at bounding box center [1389, 141] width 91 height 66
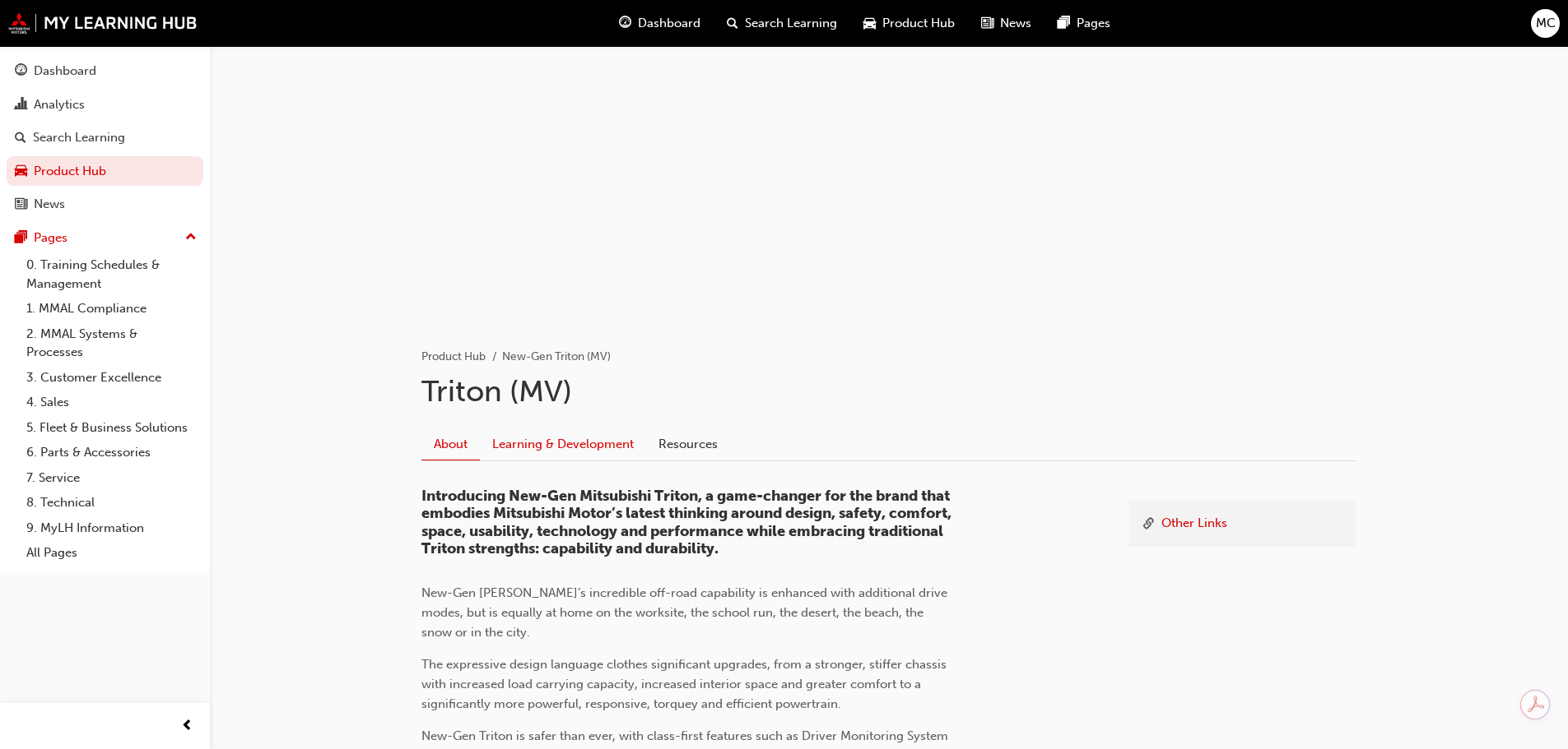
scroll to position [165, 0]
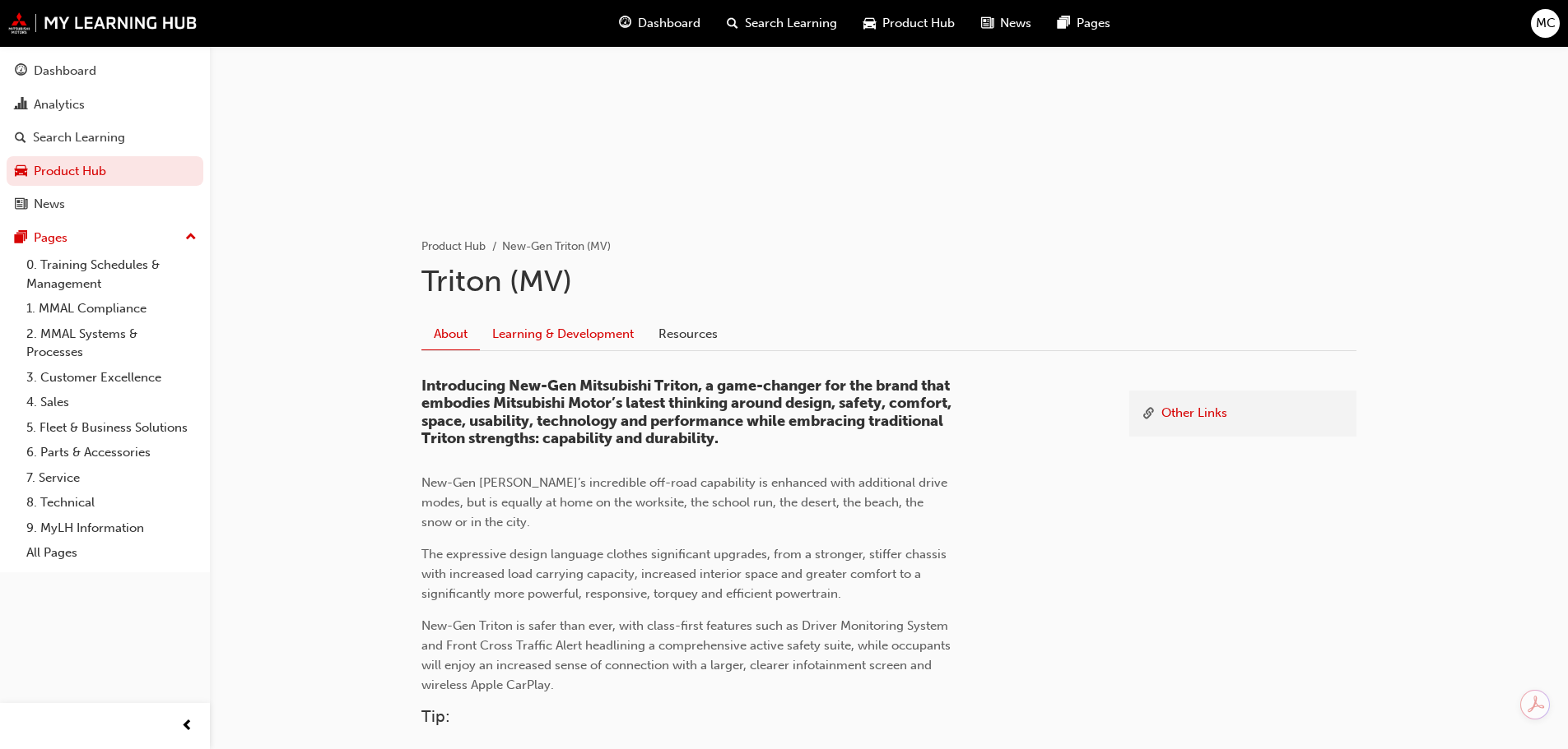
click at [579, 339] on link "Learning & Development" at bounding box center [562, 334] width 166 height 32
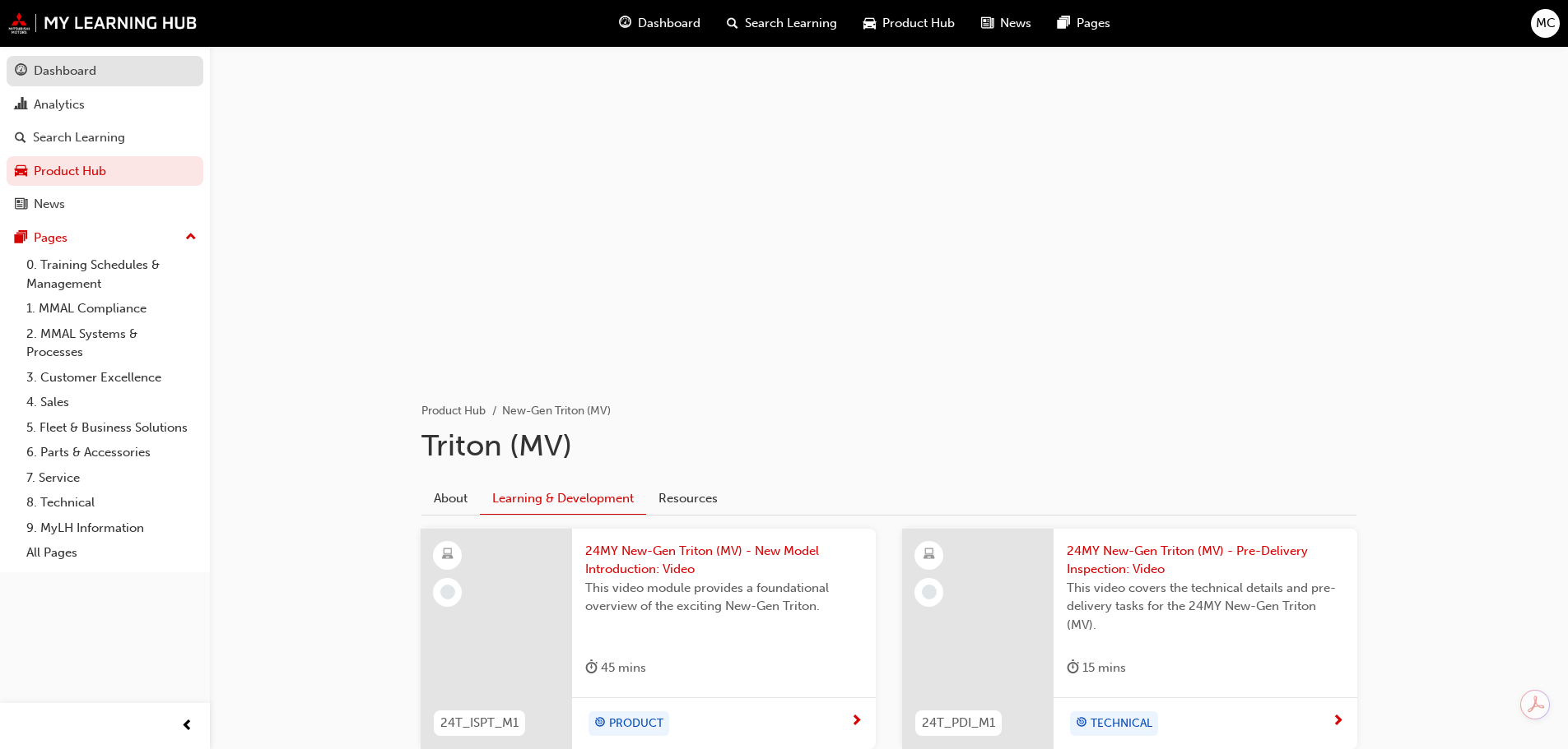
click at [58, 62] on div "Dashboard" at bounding box center [65, 71] width 62 height 19
